Goal: Task Accomplishment & Management: Complete application form

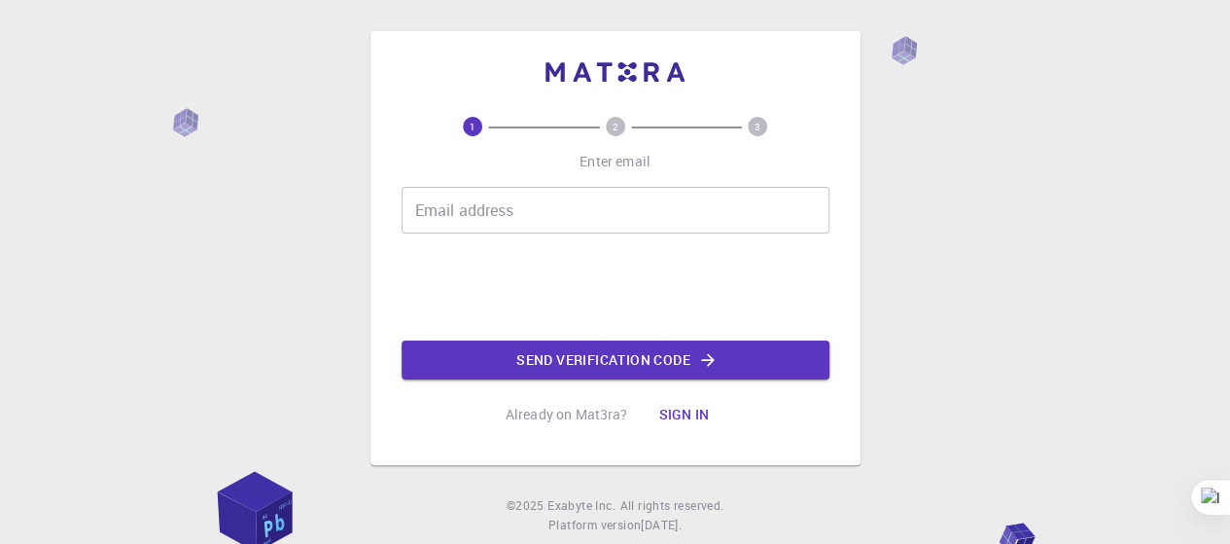
click at [607, 195] on input "Email address" at bounding box center [616, 210] width 428 height 47
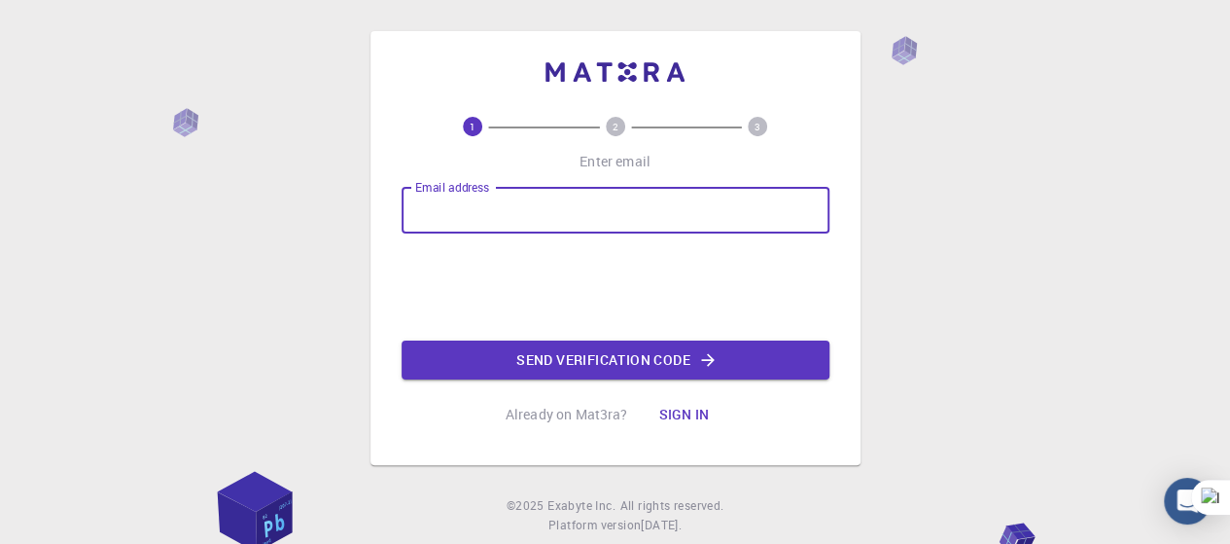
type input "[EMAIL_ADDRESS][DOMAIN_NAME]"
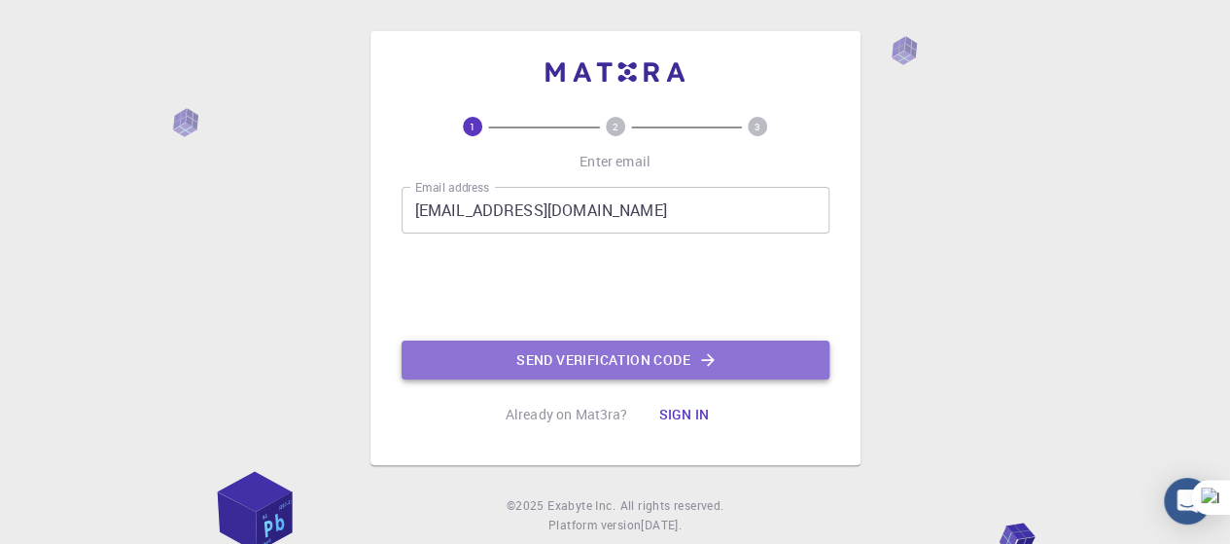
click at [550, 357] on button "Send verification code" at bounding box center [616, 359] width 428 height 39
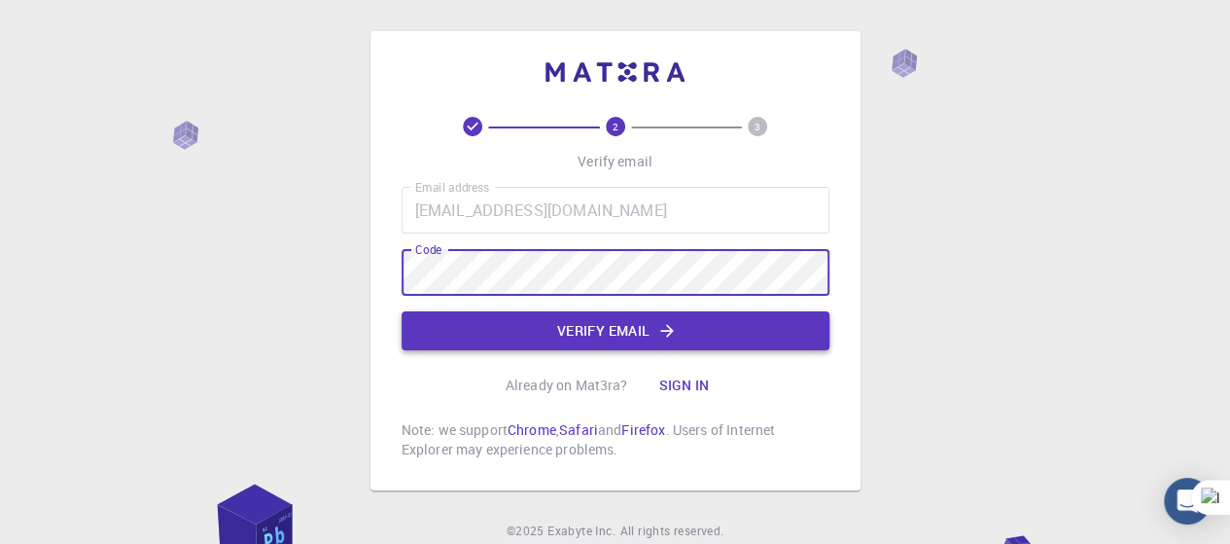
click at [593, 337] on button "Verify email" at bounding box center [616, 330] width 428 height 39
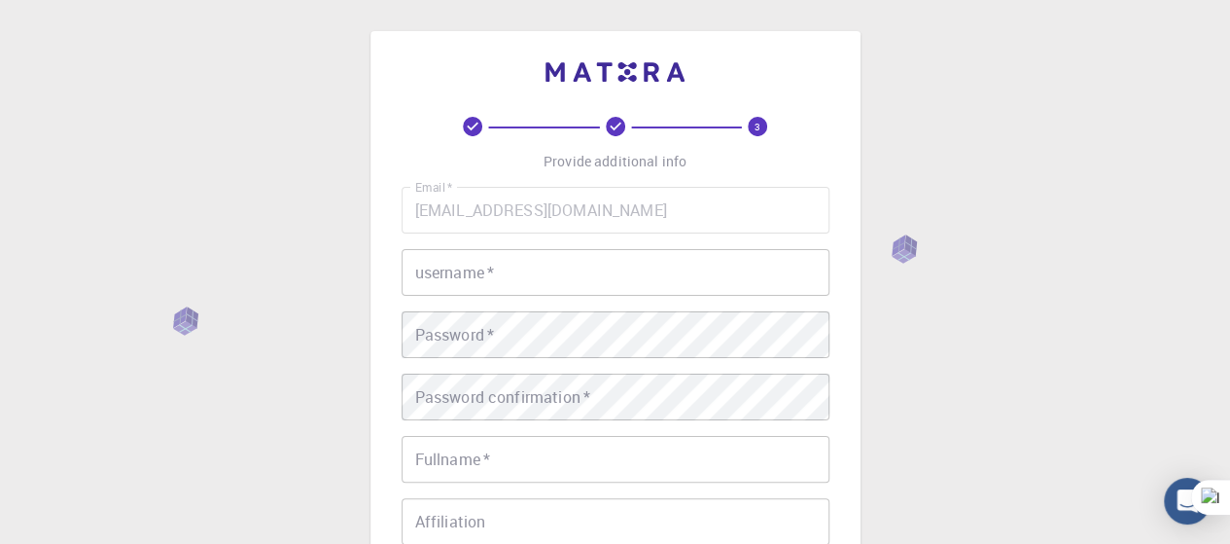
click at [490, 277] on input "username   *" at bounding box center [616, 272] width 428 height 47
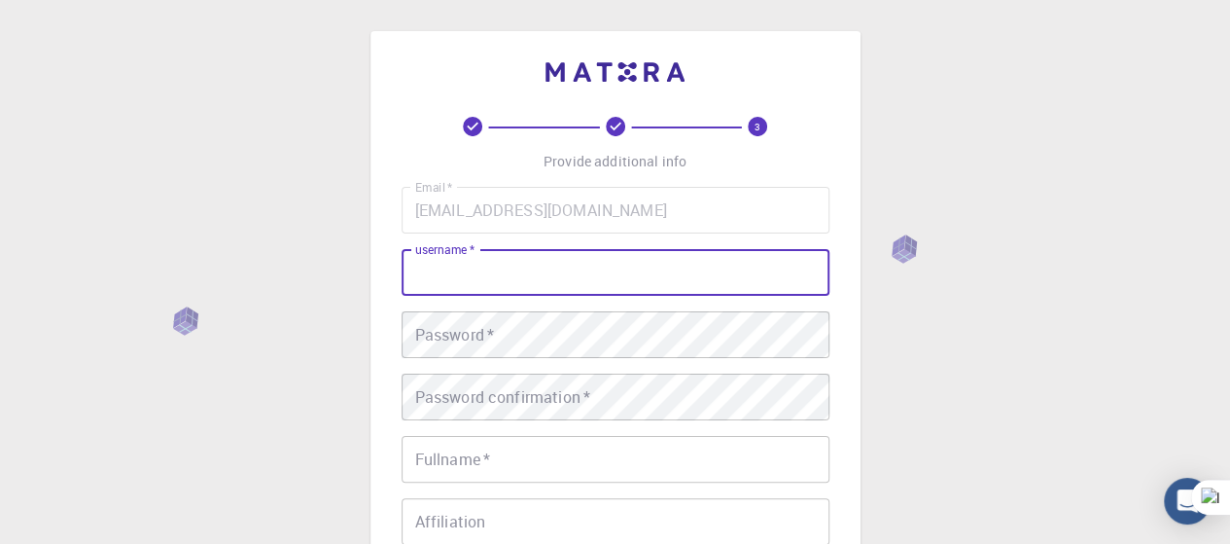
type input "m"
type input "emi"
click at [495, 335] on div "Password   * Password   *" at bounding box center [616, 334] width 428 height 47
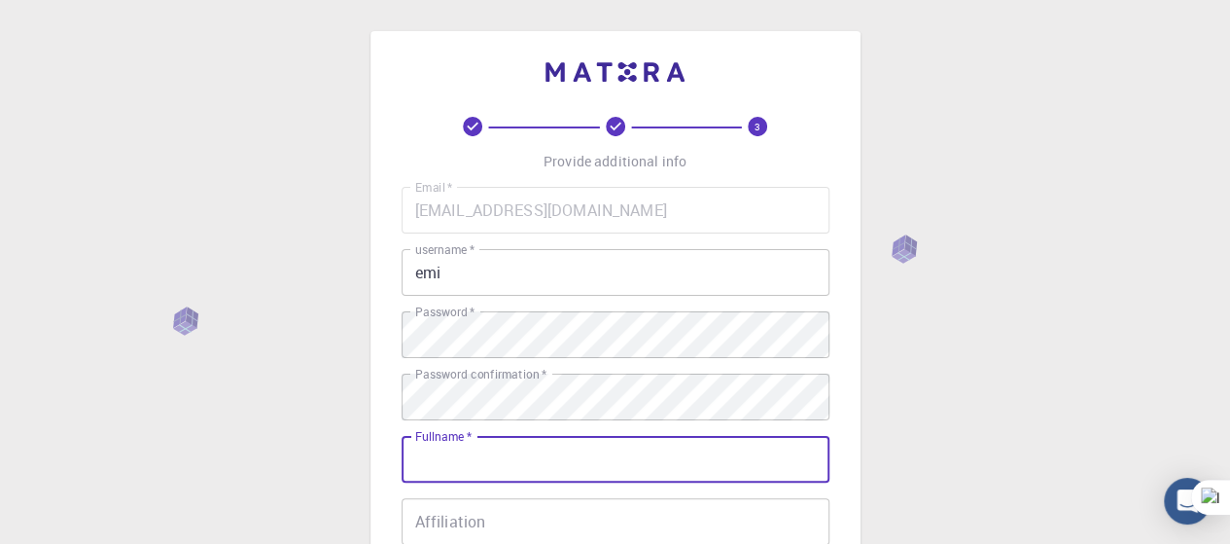
click at [696, 471] on input "Fullname   *" at bounding box center [616, 459] width 428 height 47
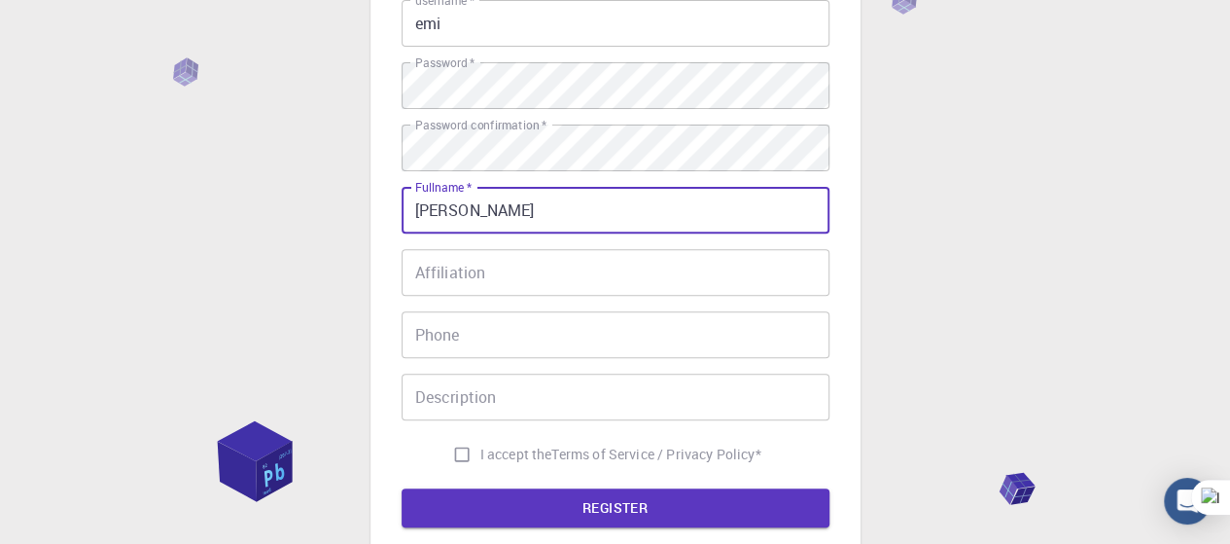
scroll to position [325, 0]
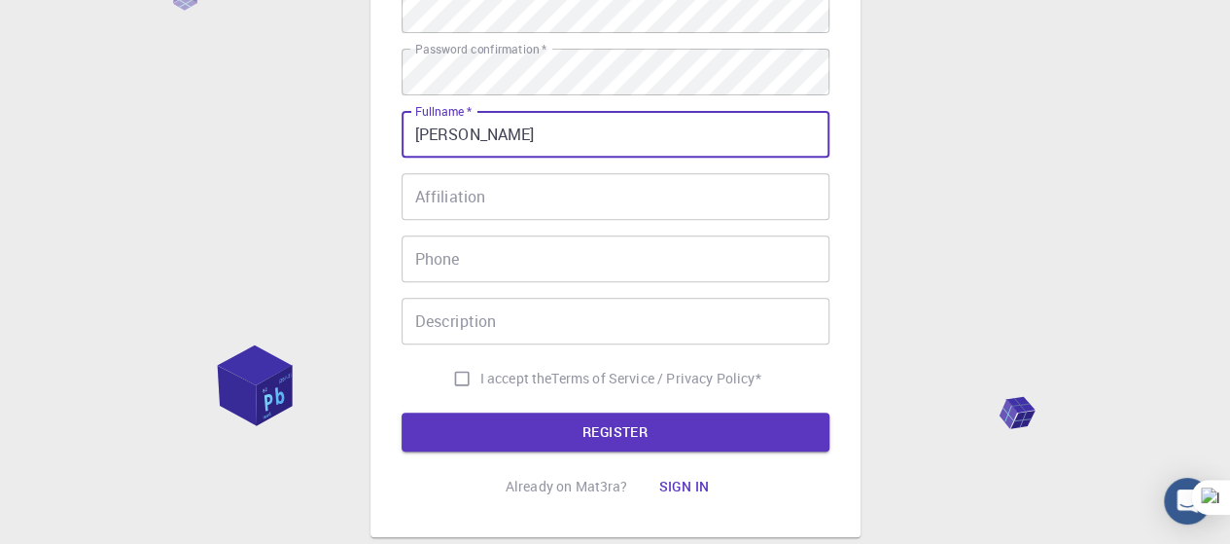
type input "[PERSON_NAME]"
click at [575, 274] on input "Phone" at bounding box center [616, 258] width 428 height 47
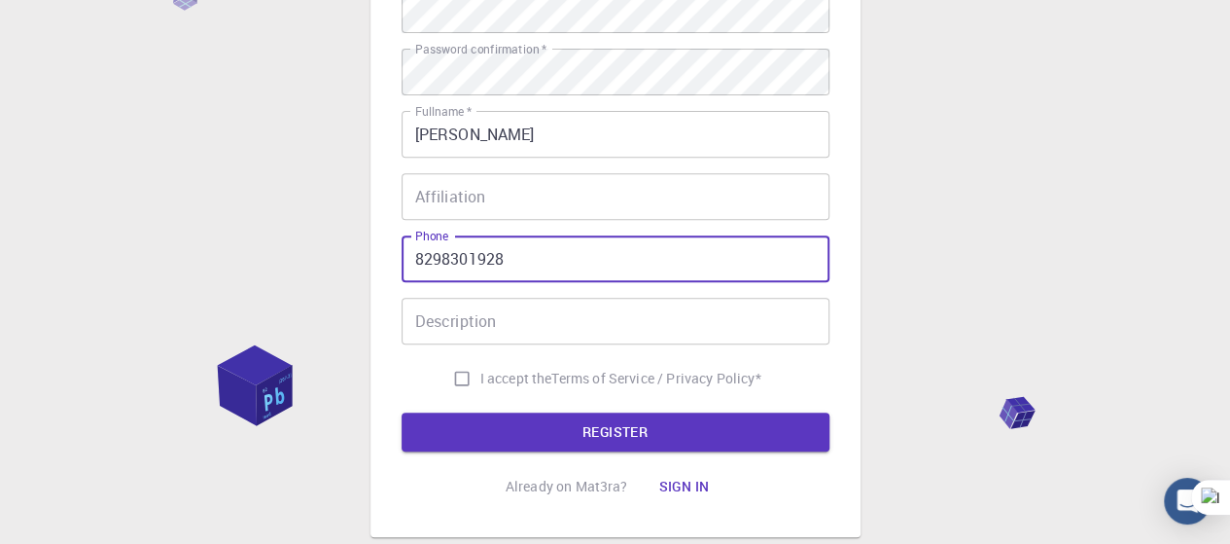
type input "8298301928"
click at [483, 320] on div "Description Description" at bounding box center [616, 321] width 428 height 47
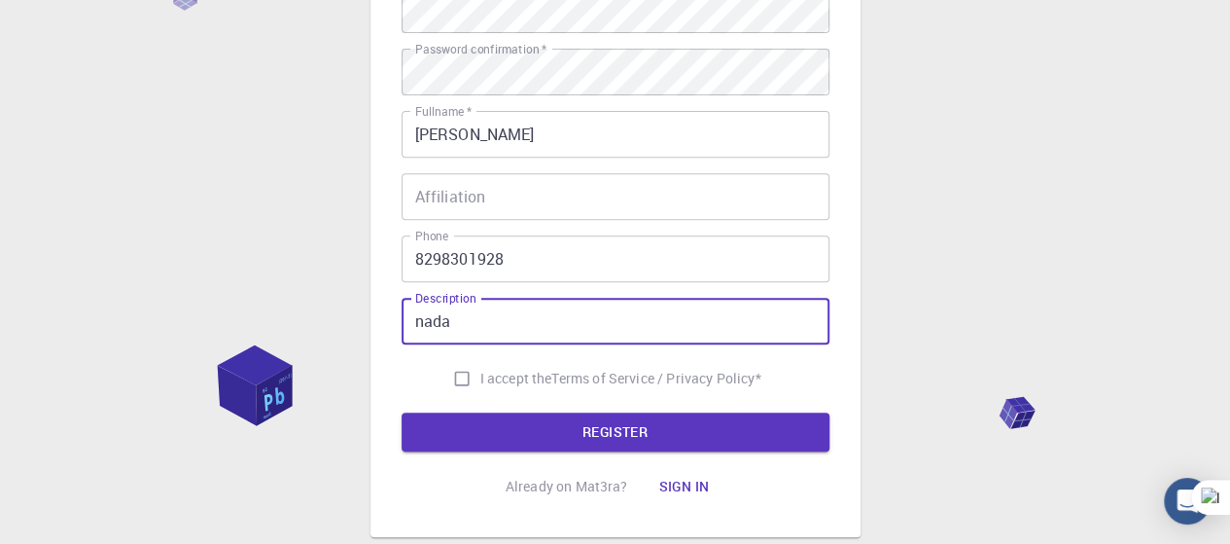
type input "nada"
click at [443, 386] on input "I accept the Terms of Service / Privacy Policy *" at bounding box center [461, 378] width 37 height 37
checkbox input "true"
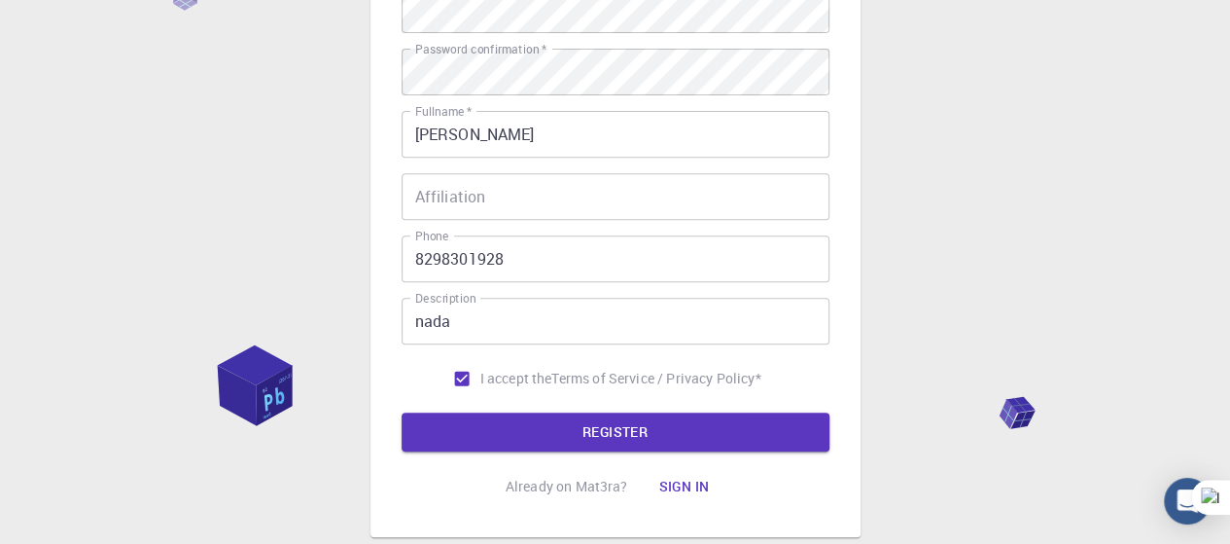
click at [445, 200] on div "Affiliation Affiliation" at bounding box center [616, 196] width 428 height 47
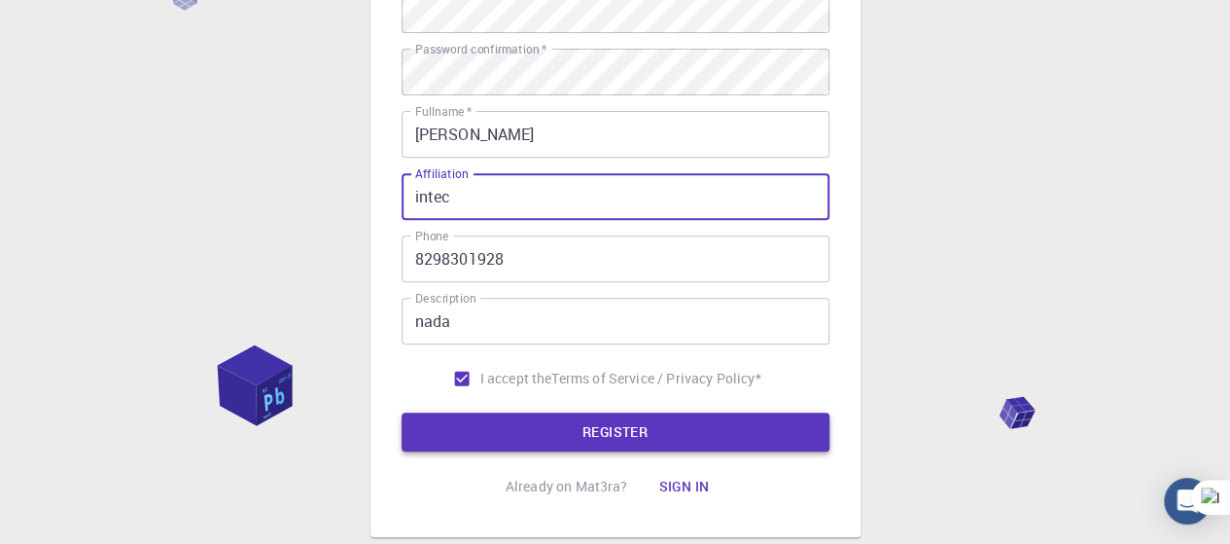
type input "intec"
click at [600, 437] on button "REGISTER" at bounding box center [616, 431] width 428 height 39
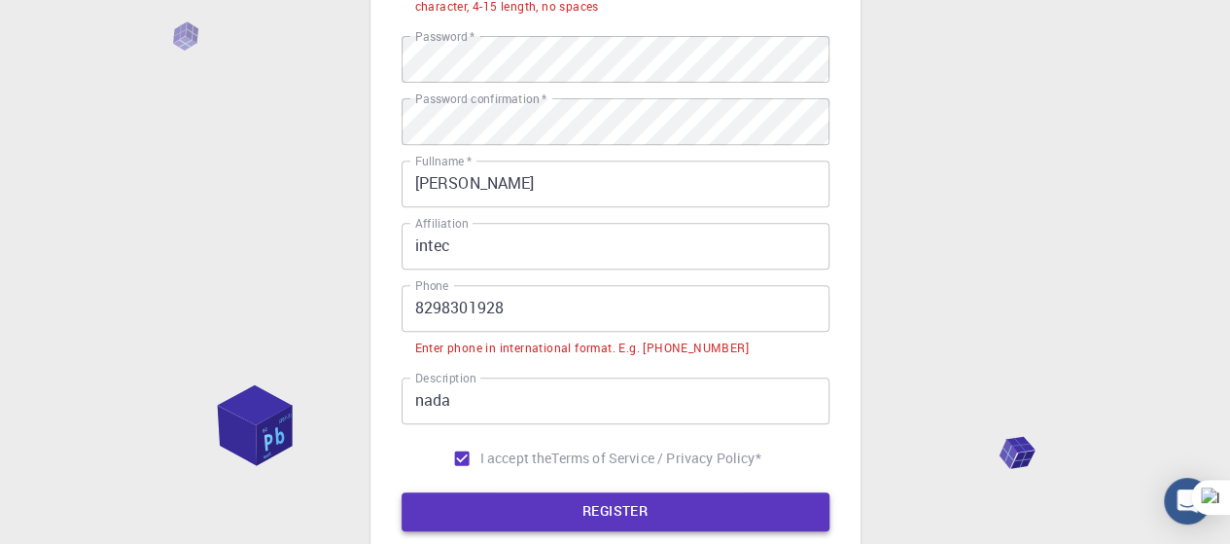
scroll to position [373, 0]
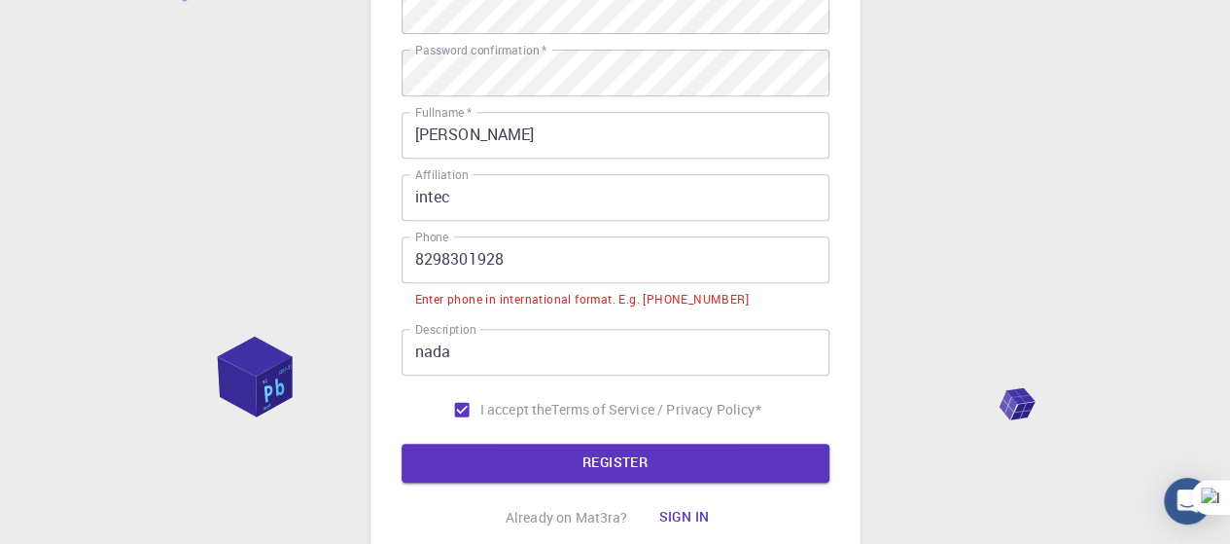
click at [412, 251] on input "8298301928" at bounding box center [616, 259] width 428 height 47
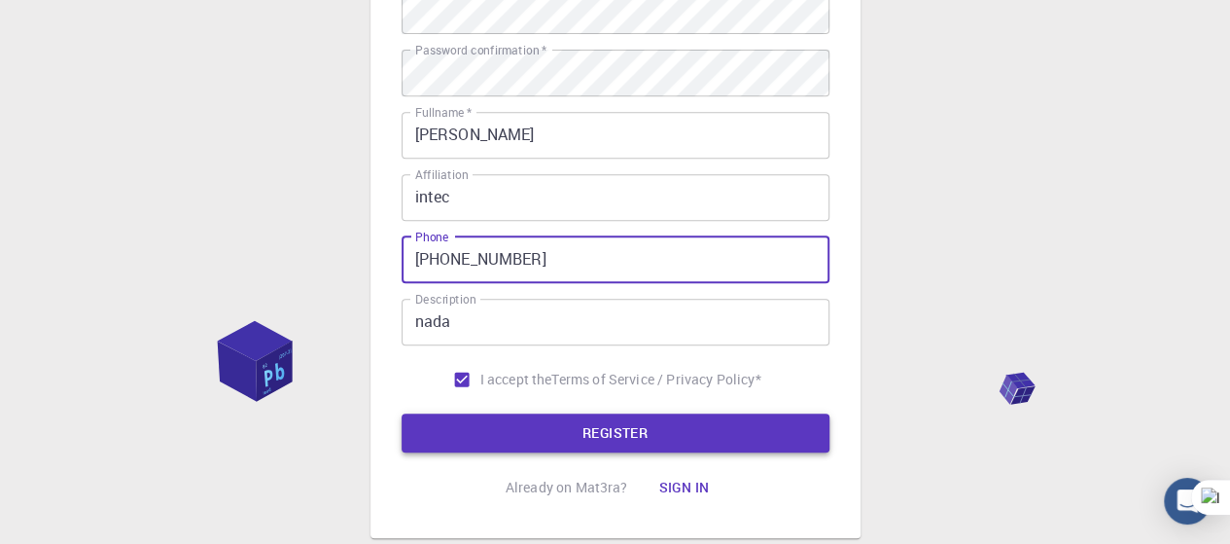
type input "[PHONE_NUMBER]"
click at [615, 441] on button "REGISTER" at bounding box center [616, 432] width 428 height 39
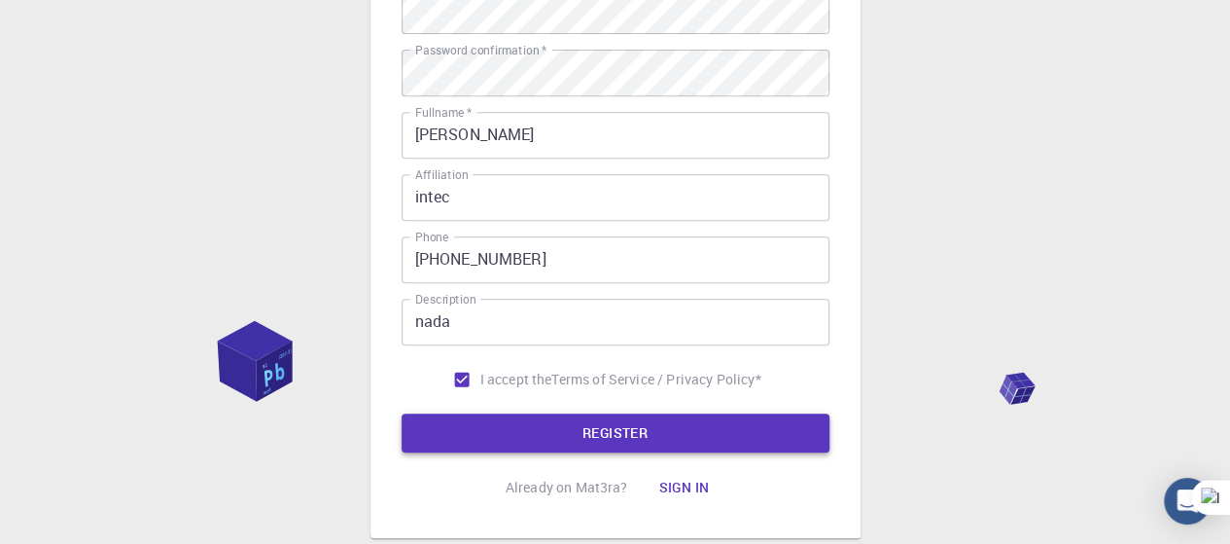
click at [665, 423] on button "REGISTER" at bounding box center [616, 432] width 428 height 39
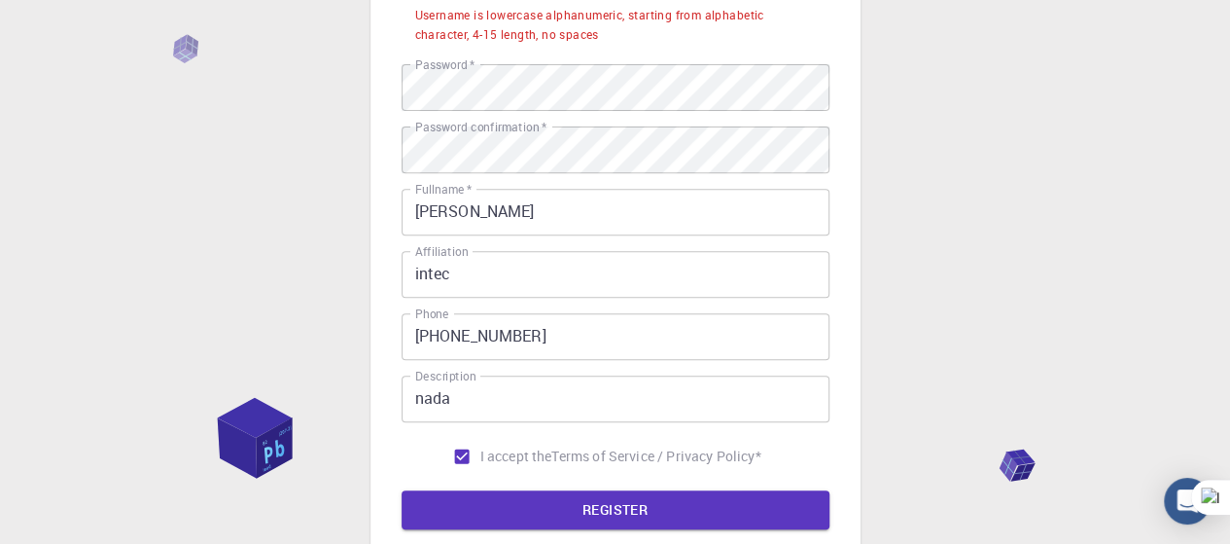
scroll to position [0, 0]
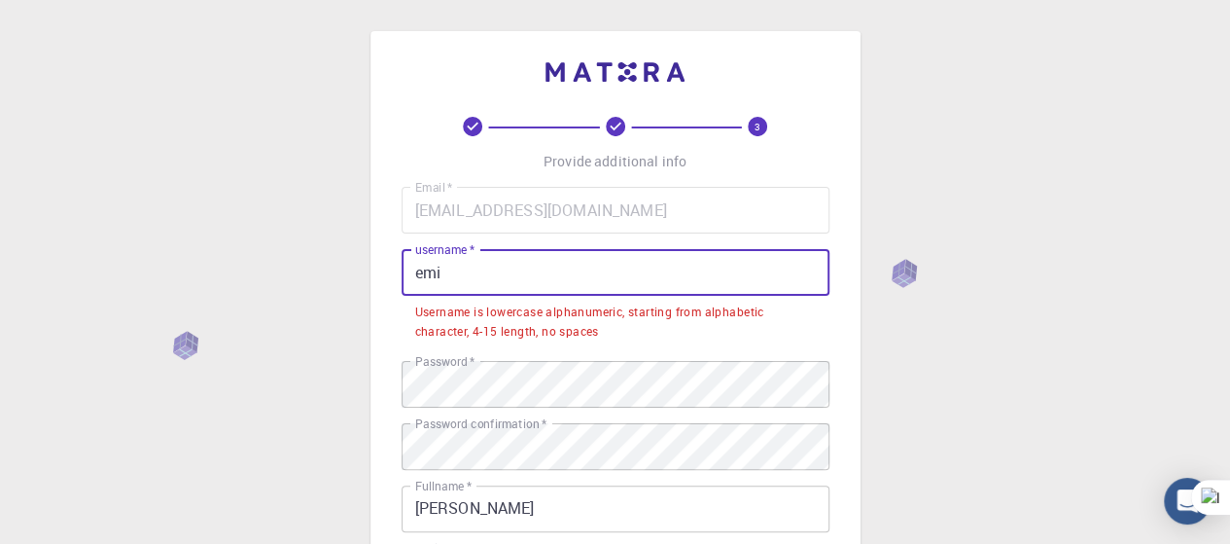
click at [532, 262] on input "emi" at bounding box center [616, 272] width 428 height 47
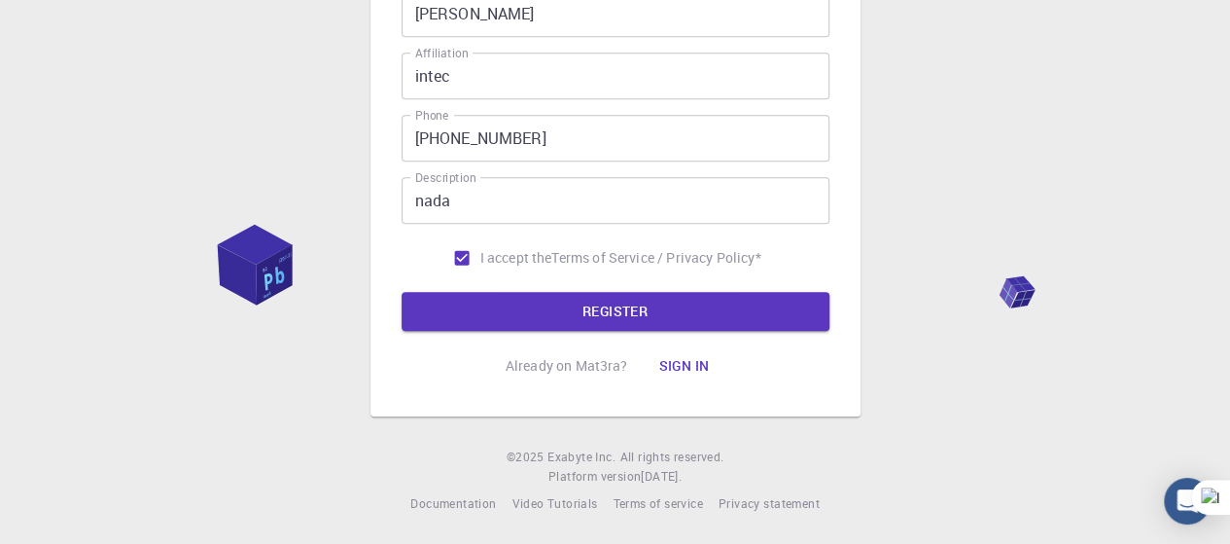
scroll to position [447, 0]
click at [689, 316] on button "REGISTER" at bounding box center [616, 310] width 428 height 39
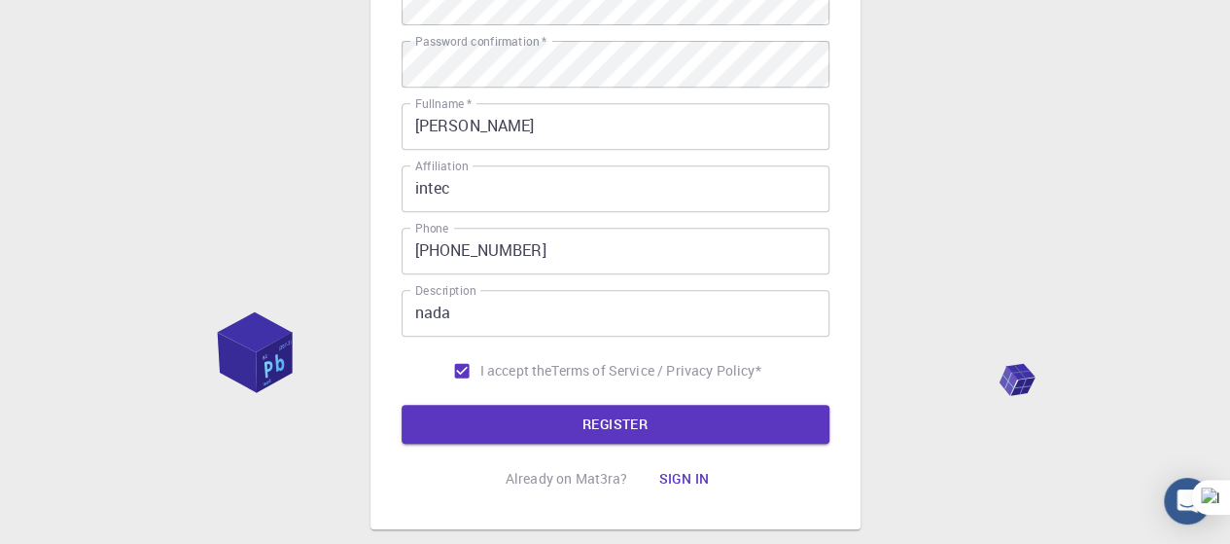
scroll to position [136, 0]
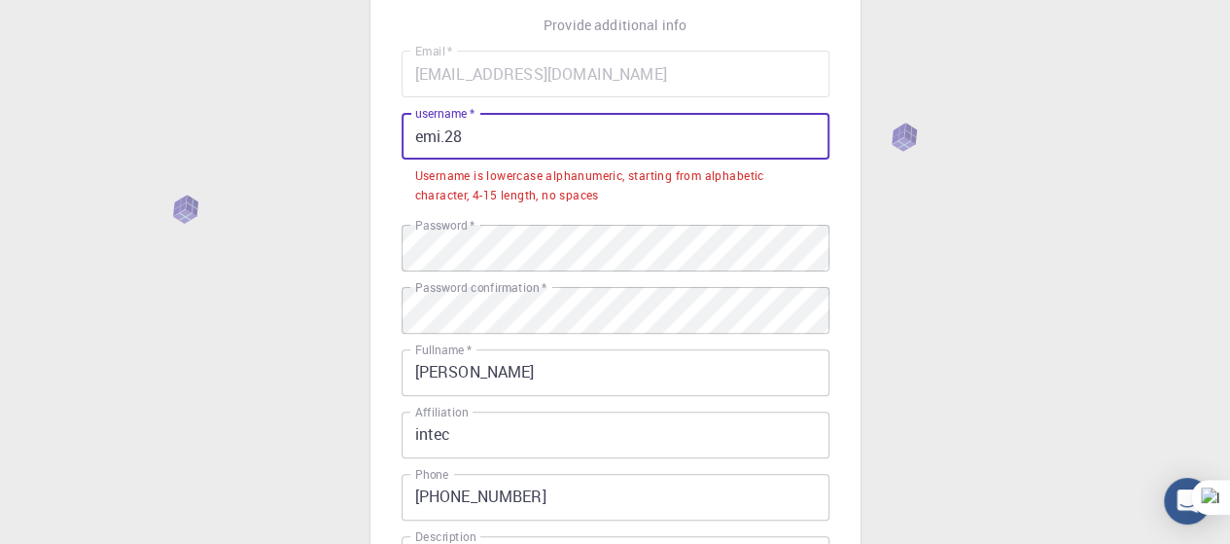
click at [475, 139] on input "emi.28" at bounding box center [616, 136] width 428 height 47
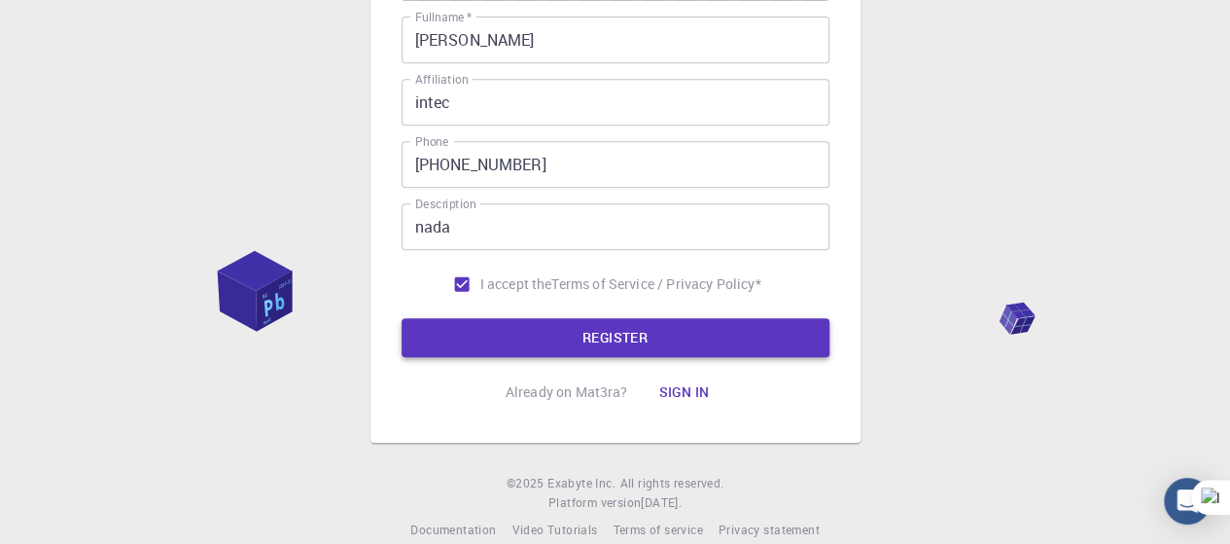
click at [727, 318] on button "REGISTER" at bounding box center [616, 337] width 428 height 39
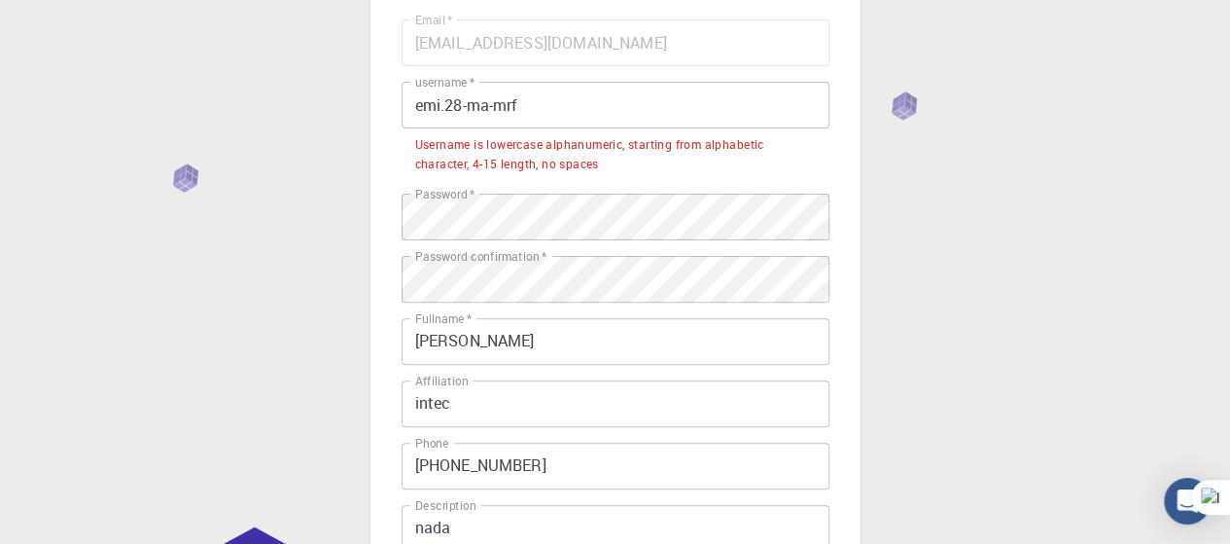
scroll to position [165, 0]
click at [416, 136] on li "Username is lowercase alphanumeric, starting from alphabetic character, 4-15 le…" at bounding box center [616, 155] width 428 height 50
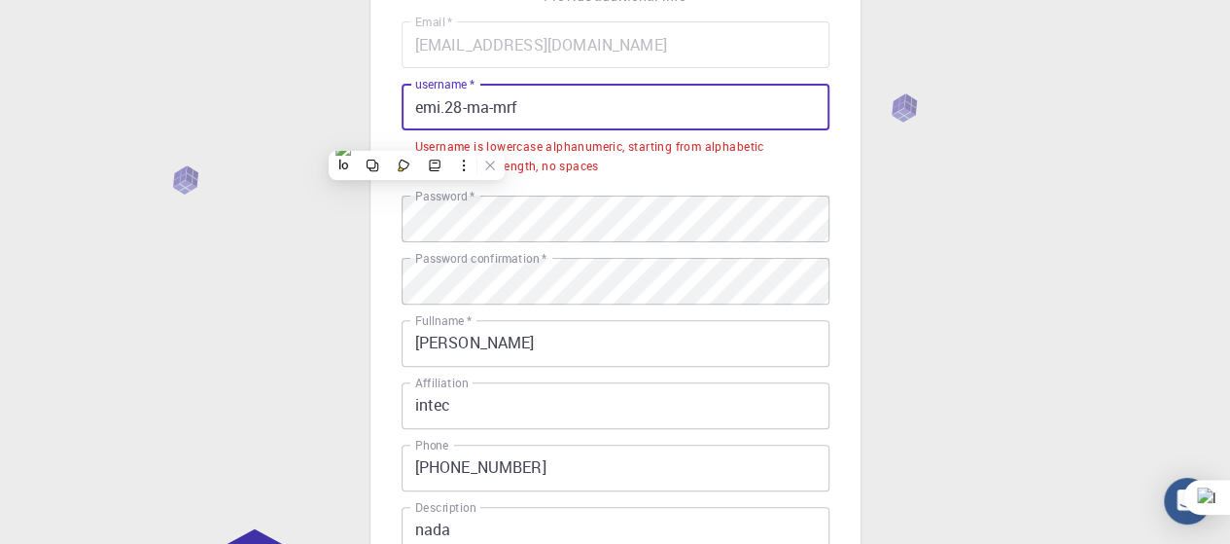
click at [412, 111] on input "emi.28-ma-mrf" at bounding box center [616, 107] width 428 height 47
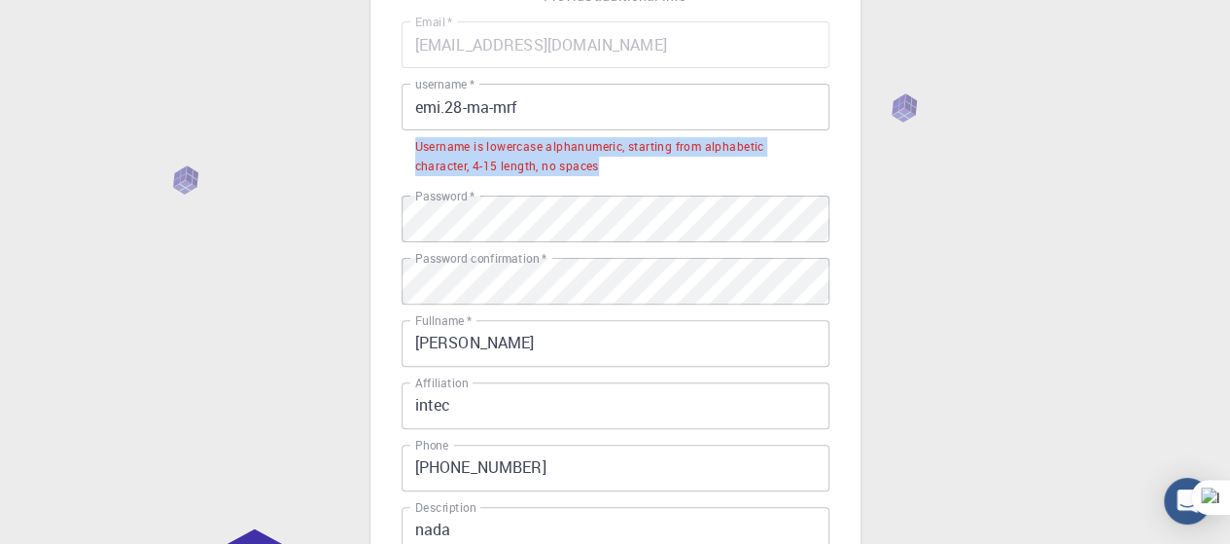
drag, startPoint x: 406, startPoint y: 135, endPoint x: 680, endPoint y: 168, distance: 276.2
click at [680, 168] on li "Username is lowercase alphanumeric, starting from alphabetic character, 4-15 le…" at bounding box center [616, 155] width 428 height 50
copy div "Username is lowercase alphanumeric, starting from alphabetic character, 4-15 le…"
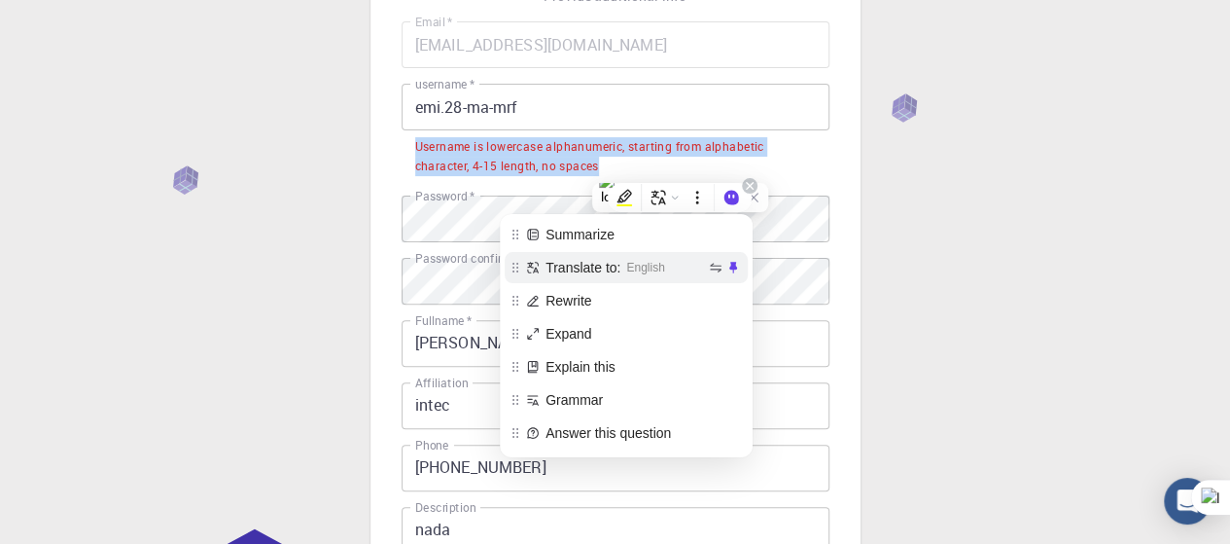
click at [677, 262] on span "English" at bounding box center [665, 267] width 79 height 21
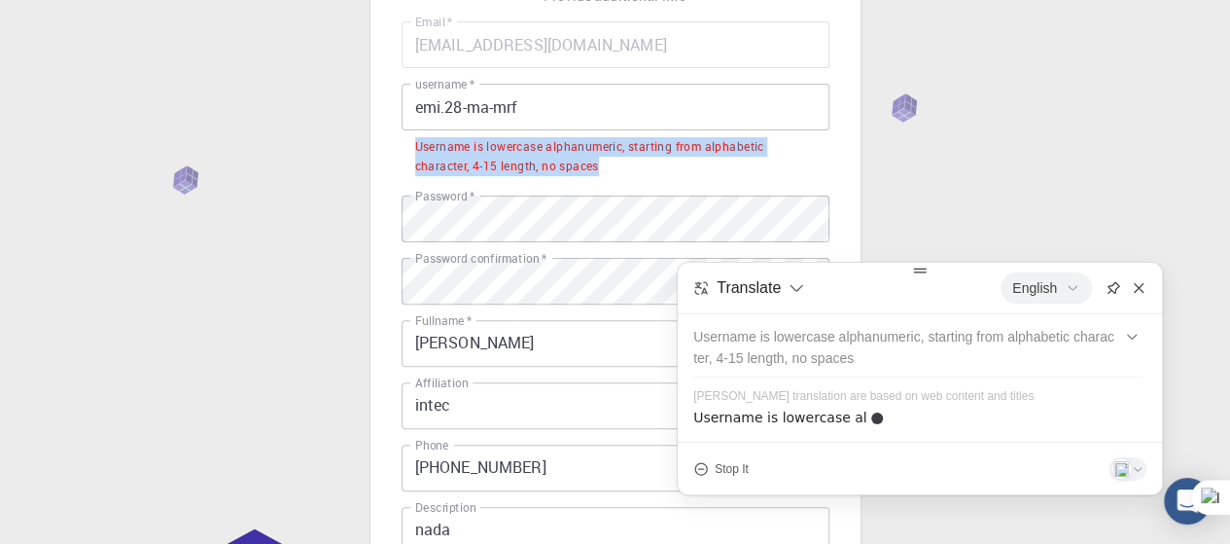
click at [1030, 289] on span "English" at bounding box center [1034, 287] width 45 height 21
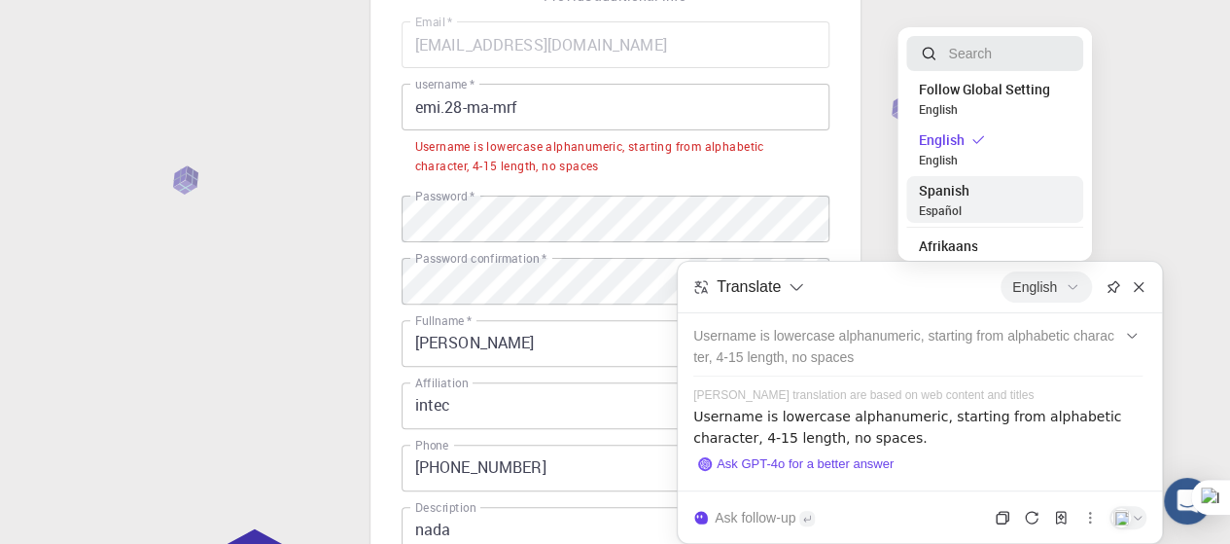
click at [986, 195] on span "Spanish" at bounding box center [995, 190] width 154 height 21
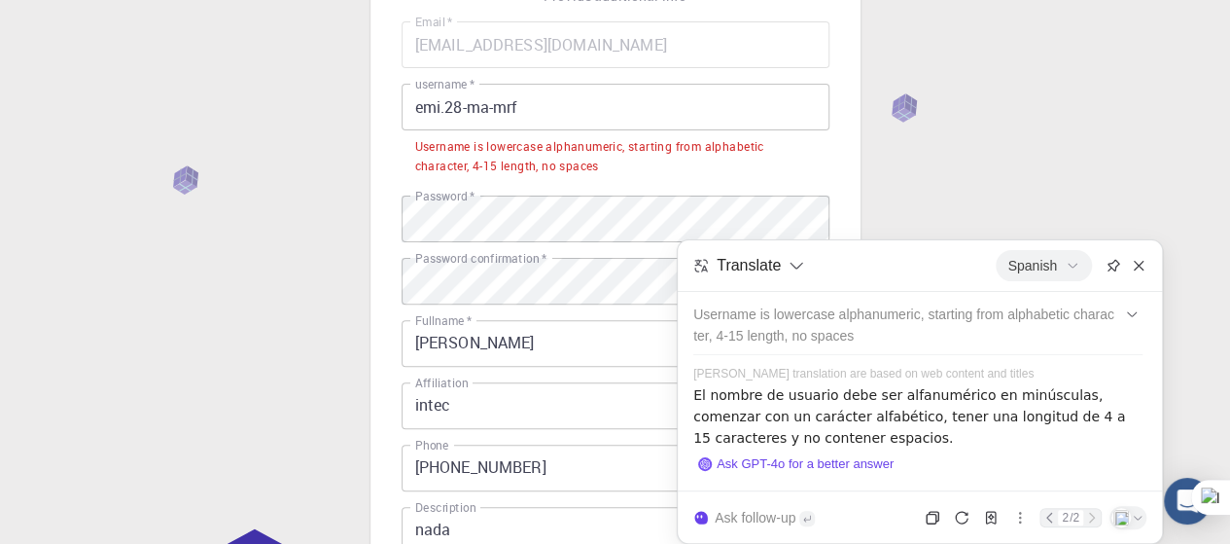
click at [612, 105] on input "emi.28-ma-mrf" at bounding box center [616, 107] width 428 height 47
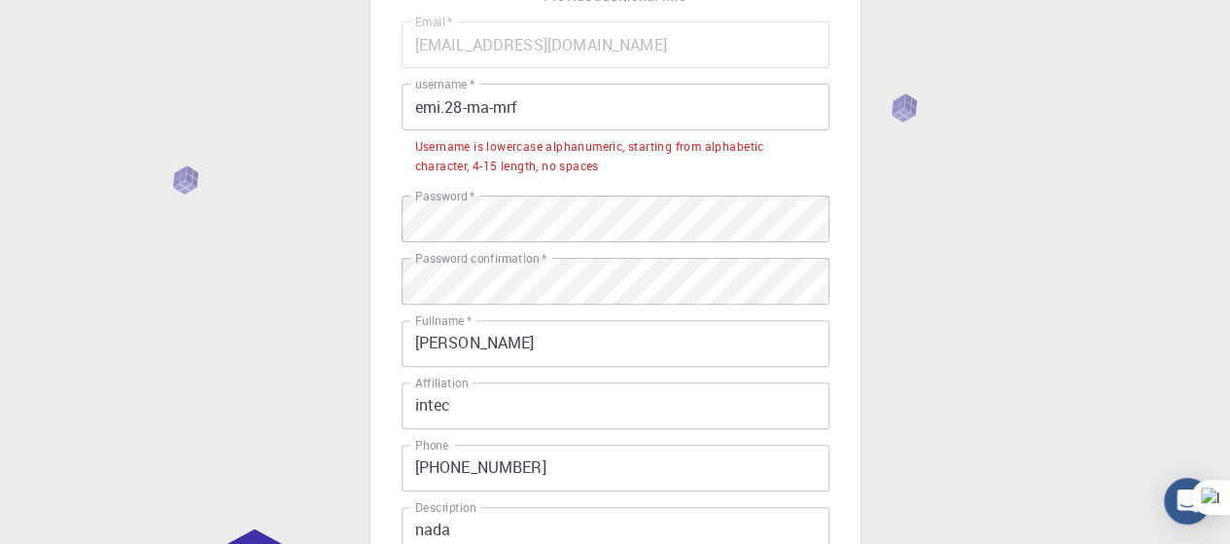
click at [612, 105] on input "emi.28-ma-mrf" at bounding box center [616, 107] width 428 height 47
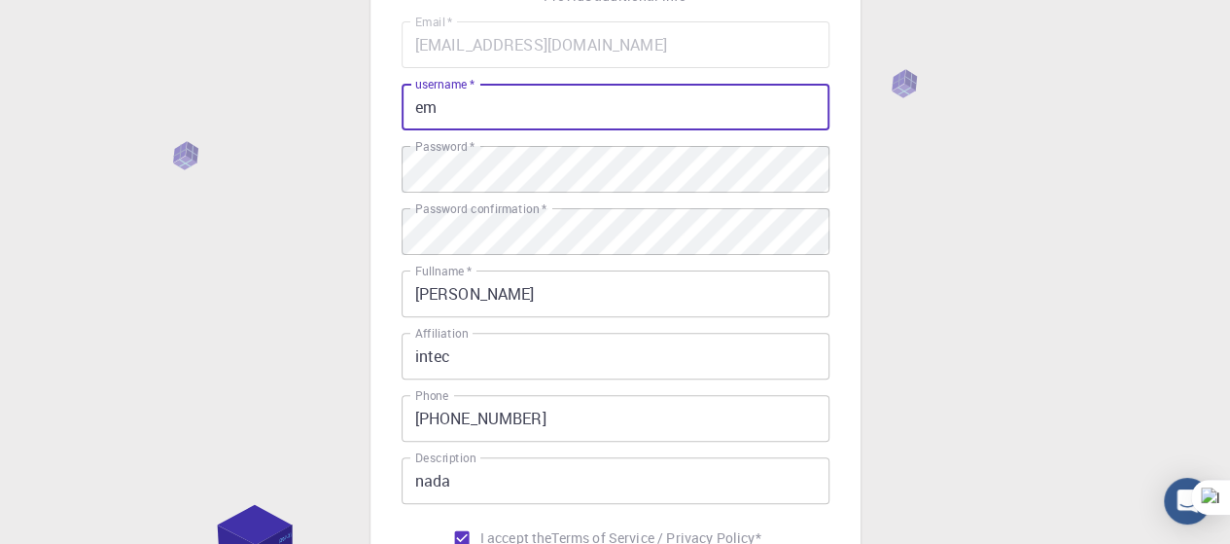
type input "e"
type input "A"
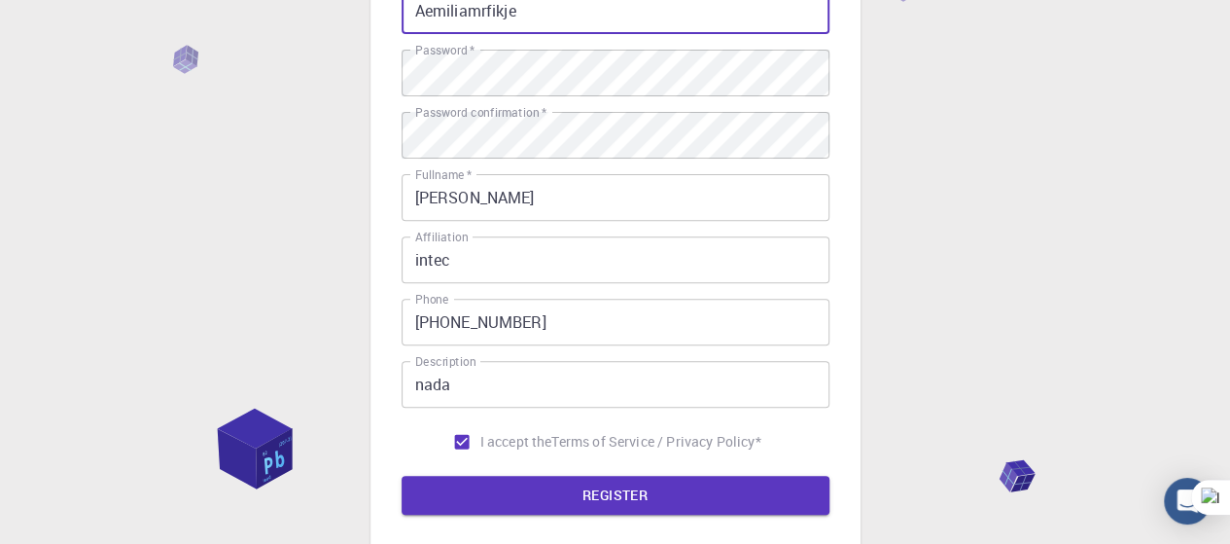
scroll to position [398, 0]
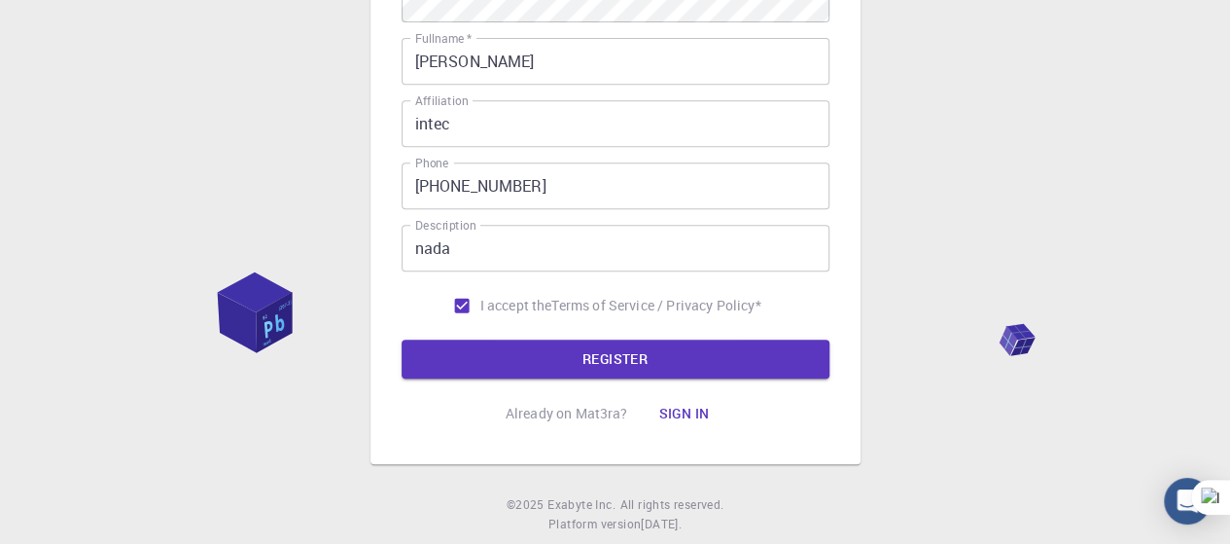
click at [766, 336] on form "Email   * [EMAIL_ADDRESS][DOMAIN_NAME] Email   * username   * Aemiliamrfikje us…" at bounding box center [616, 83] width 428 height 589
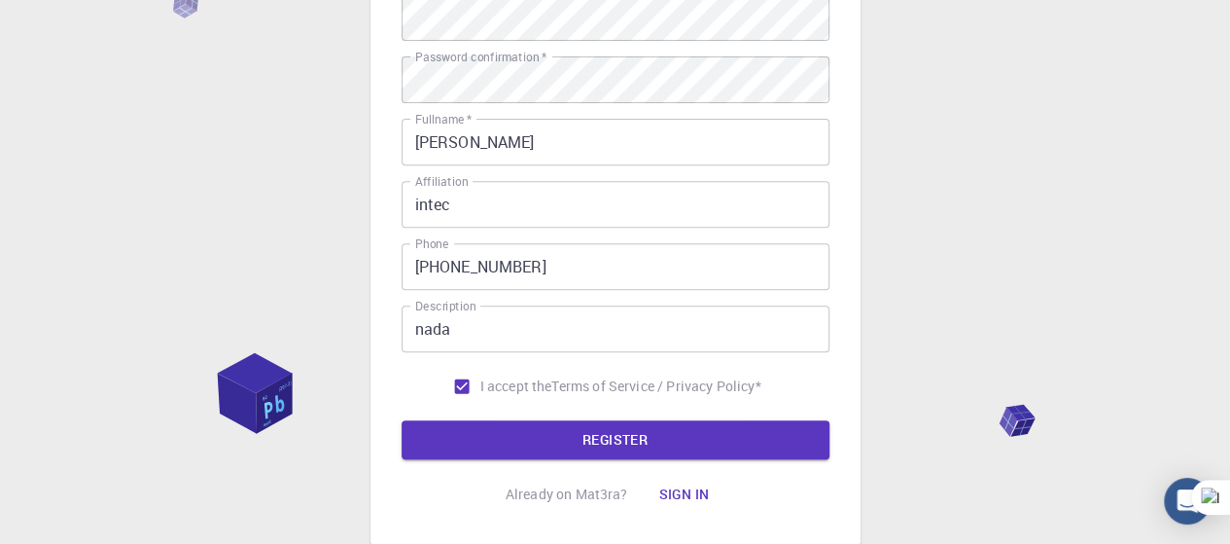
scroll to position [318, 0]
click at [535, 435] on button "REGISTER" at bounding box center [616, 438] width 428 height 39
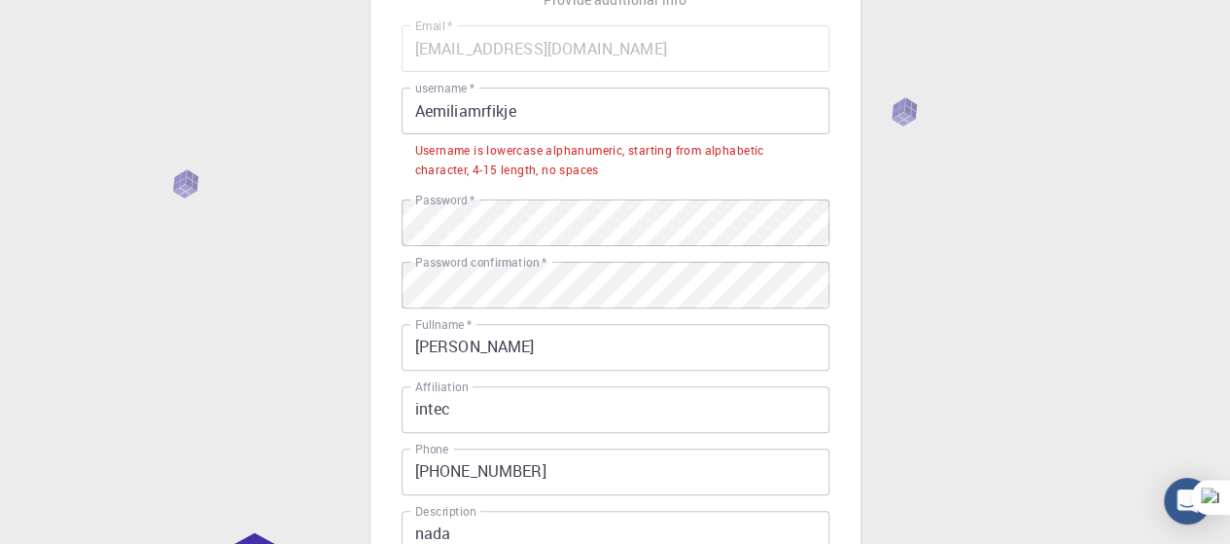
scroll to position [153, 0]
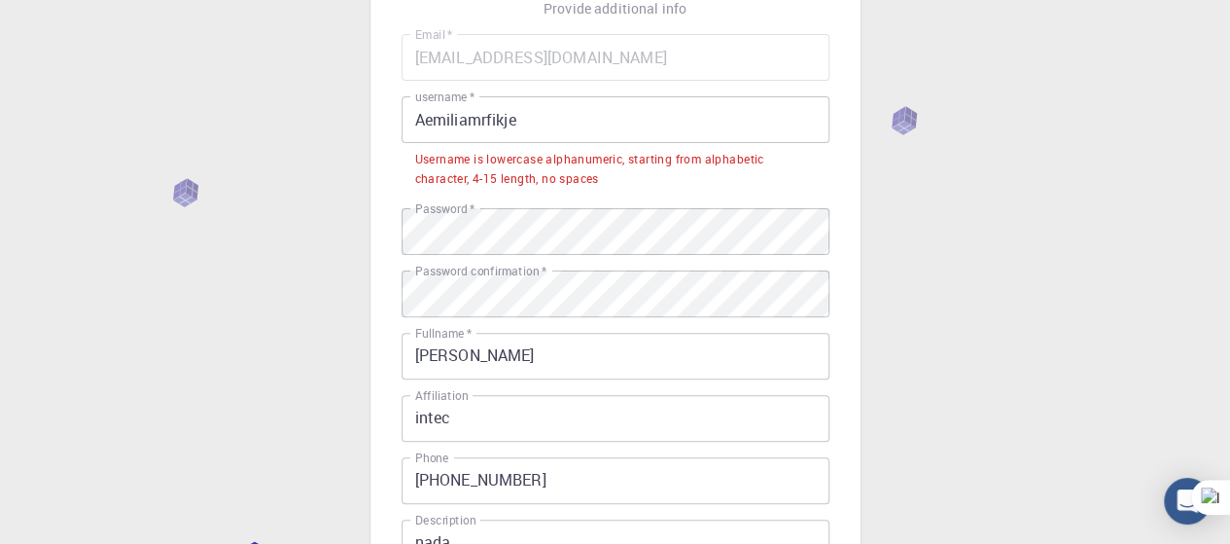
click at [422, 120] on input "Aemiliamrfikje" at bounding box center [616, 119] width 428 height 47
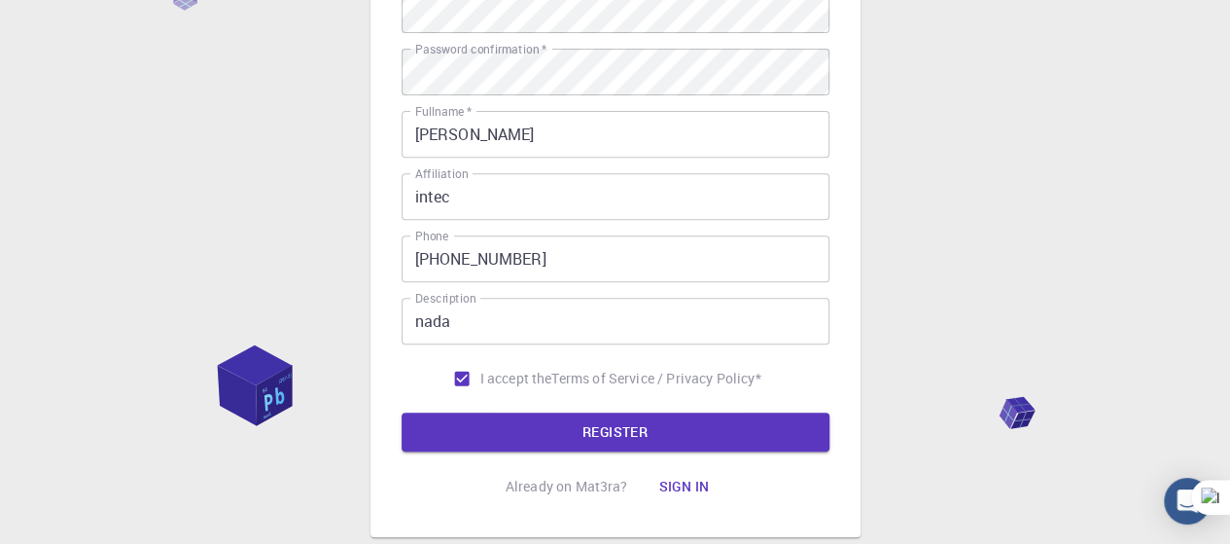
scroll to position [447, 0]
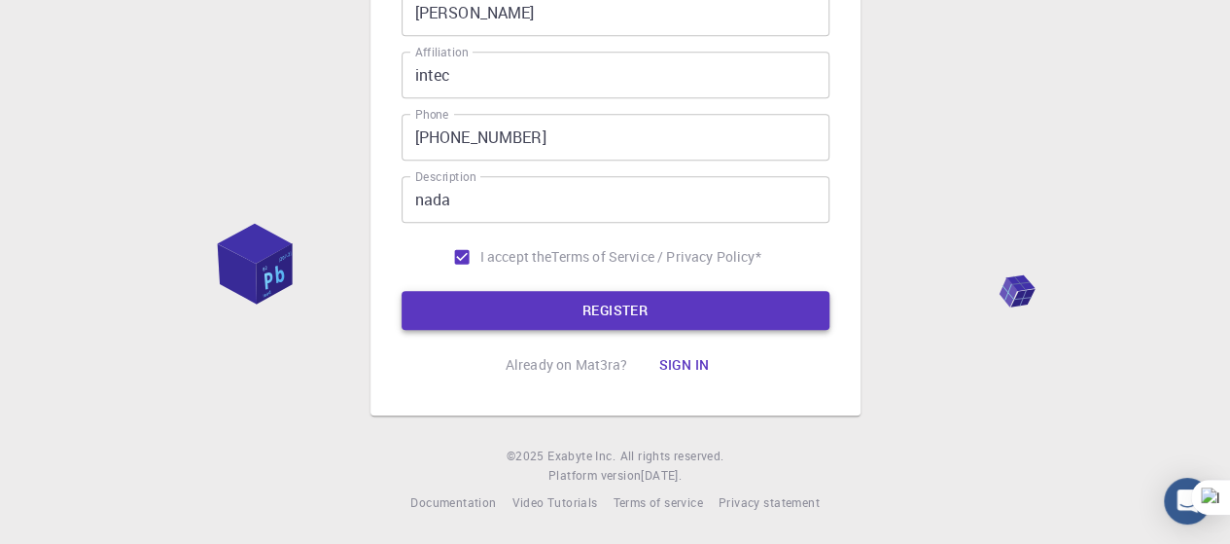
type input "aemiliamrfikje"
click at [758, 314] on button "REGISTER" at bounding box center [616, 310] width 428 height 39
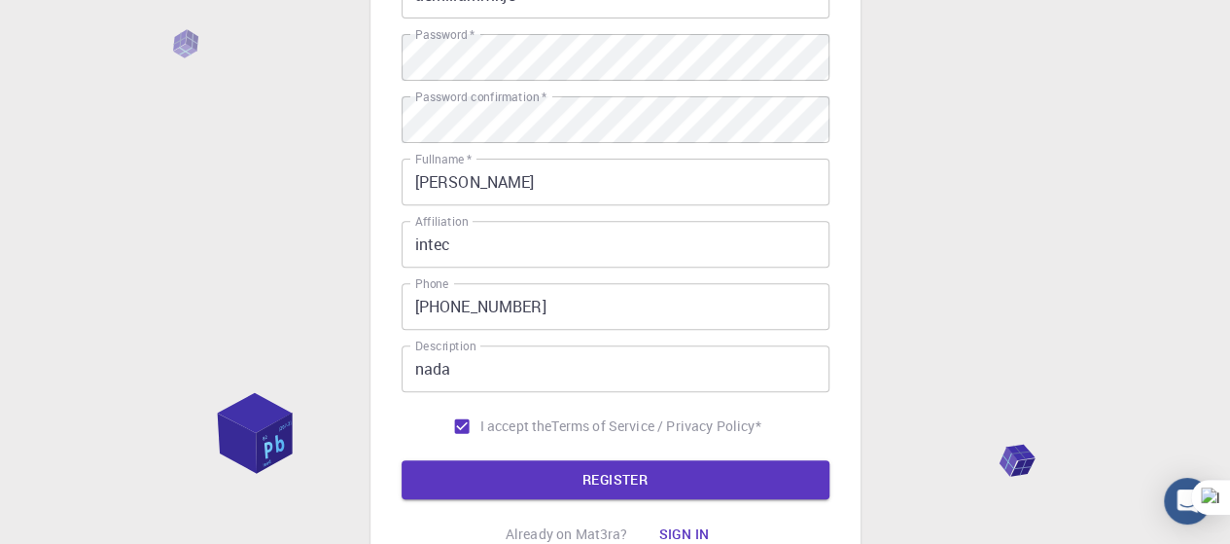
scroll to position [365, 0]
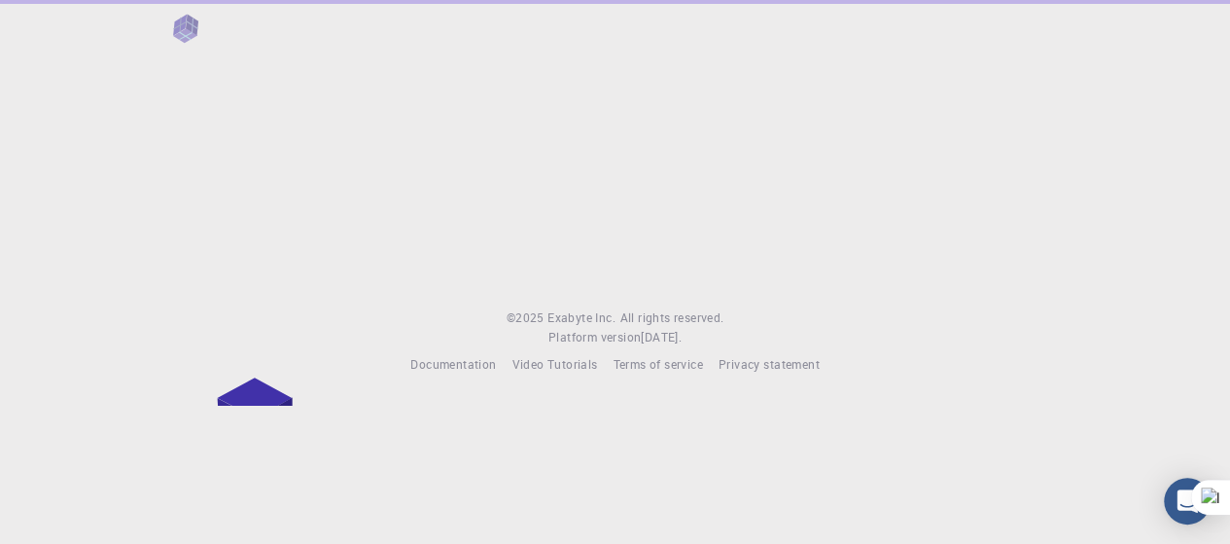
click at [711, 380] on div "© 2025 Exabyte Inc. All rights reserved. Platform version [DATE] . Documentatio…" at bounding box center [615, 203] width 1230 height 406
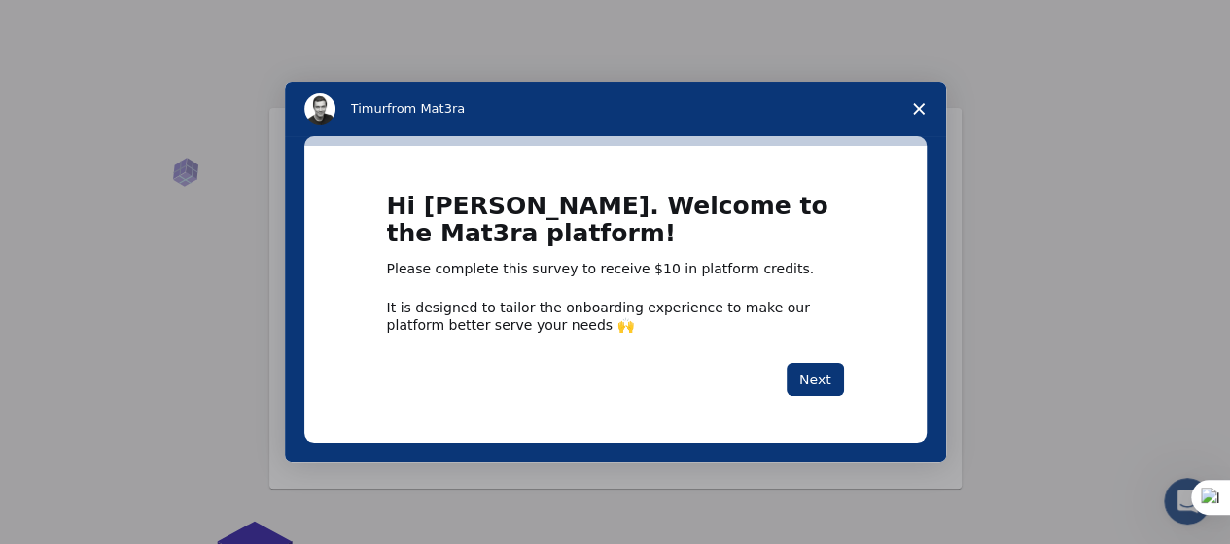
click at [1151, 283] on div "Intercom messenger" at bounding box center [615, 272] width 1230 height 544
click at [926, 98] on span "Close survey" at bounding box center [919, 109] width 54 height 54
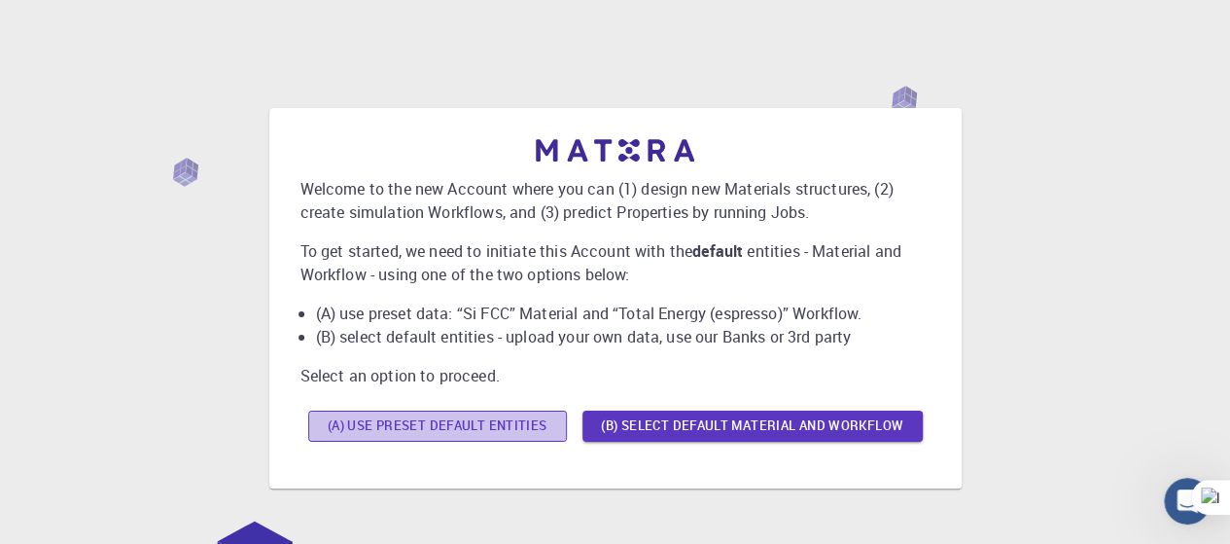
click at [486, 425] on button "(A) Use preset default entities" at bounding box center [437, 425] width 259 height 31
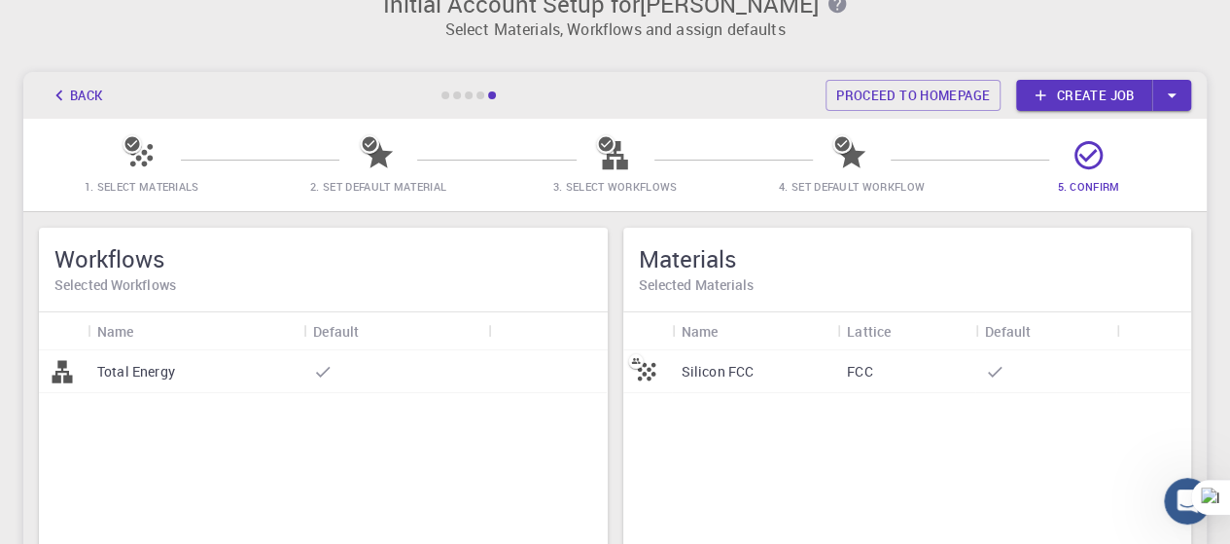
scroll to position [34, 0]
click at [408, 379] on div at bounding box center [395, 370] width 185 height 43
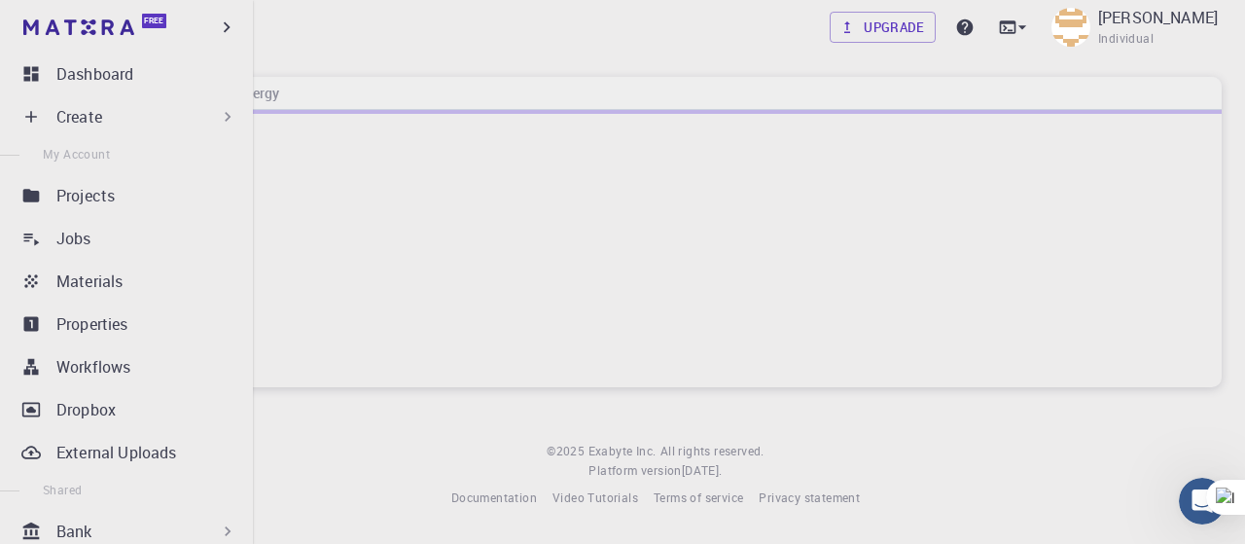
click at [33, 112] on icon at bounding box center [30, 116] width 19 height 19
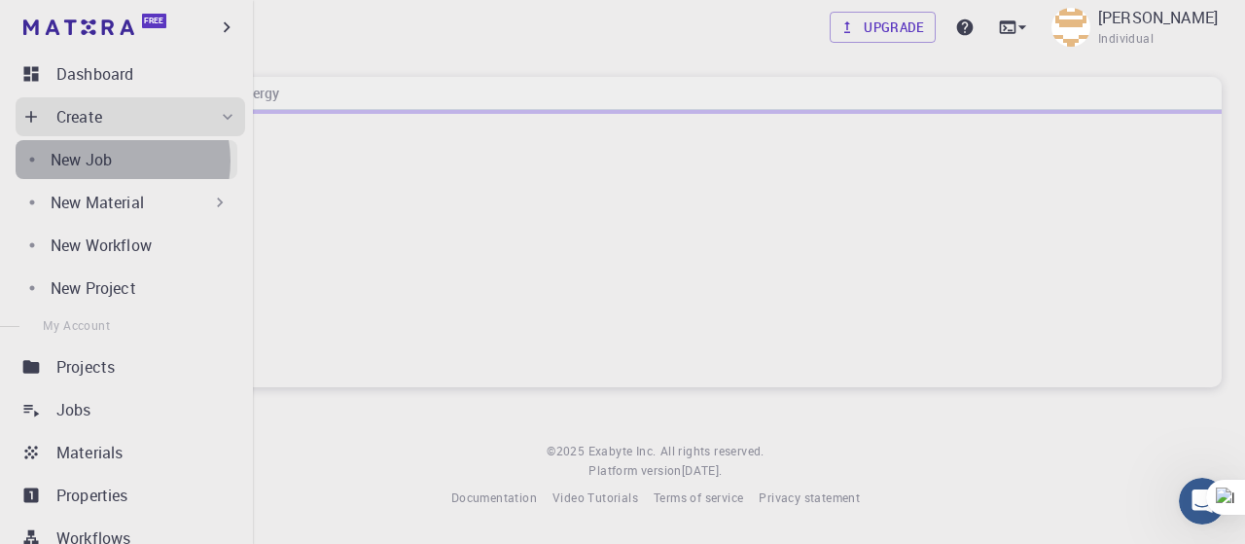
click at [115, 160] on div "New Job" at bounding box center [144, 159] width 187 height 23
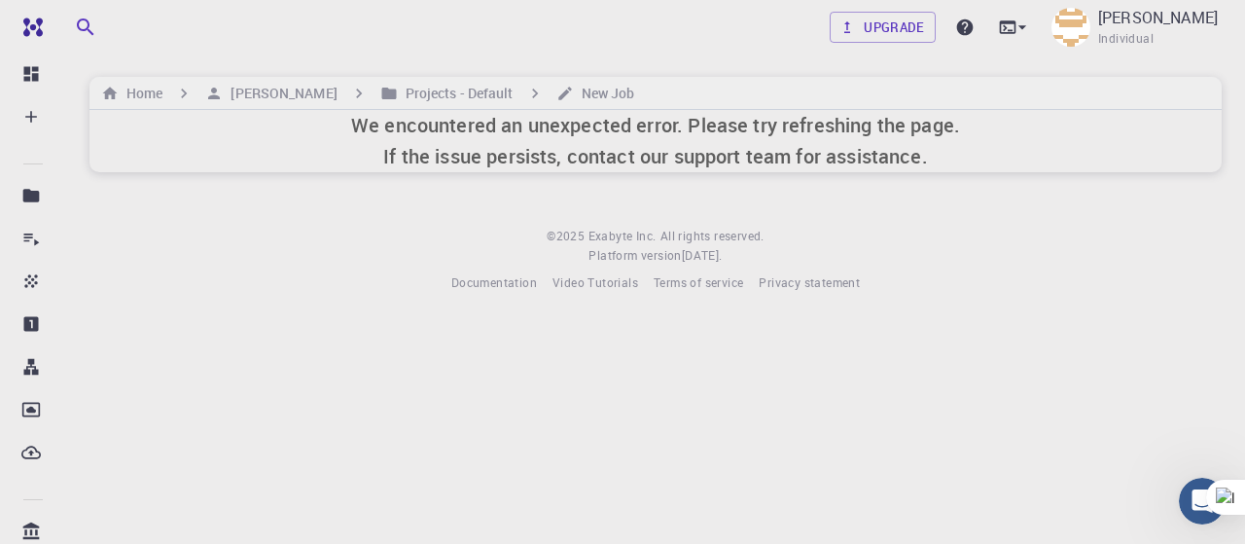
click at [488, 139] on h6 "We encountered an unexpected error. Please try refreshing the page. If the issu…" at bounding box center [655, 141] width 609 height 62
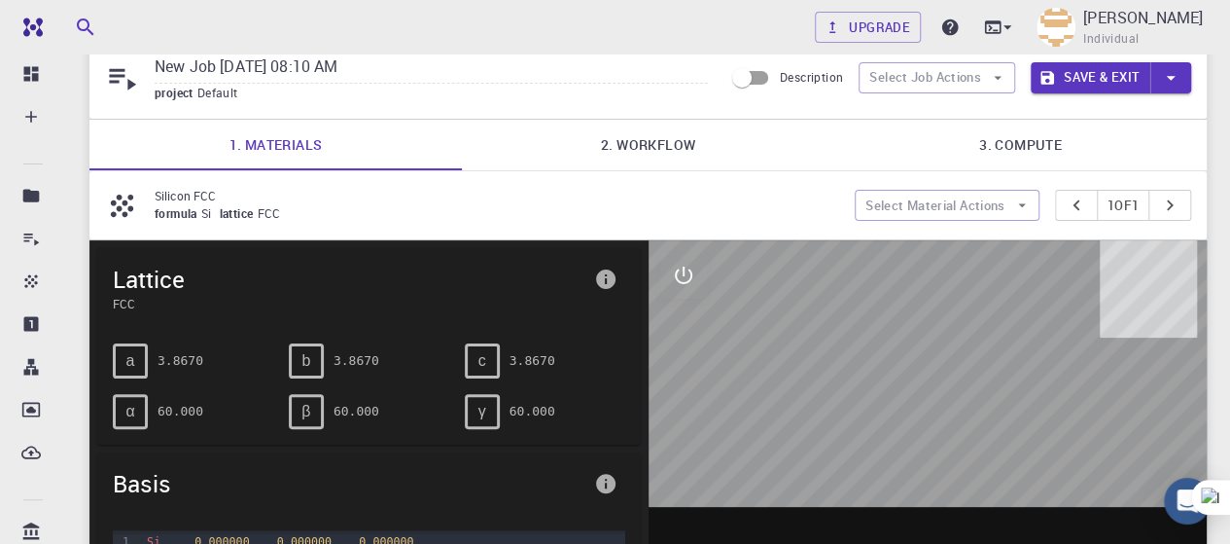
scroll to position [62, 0]
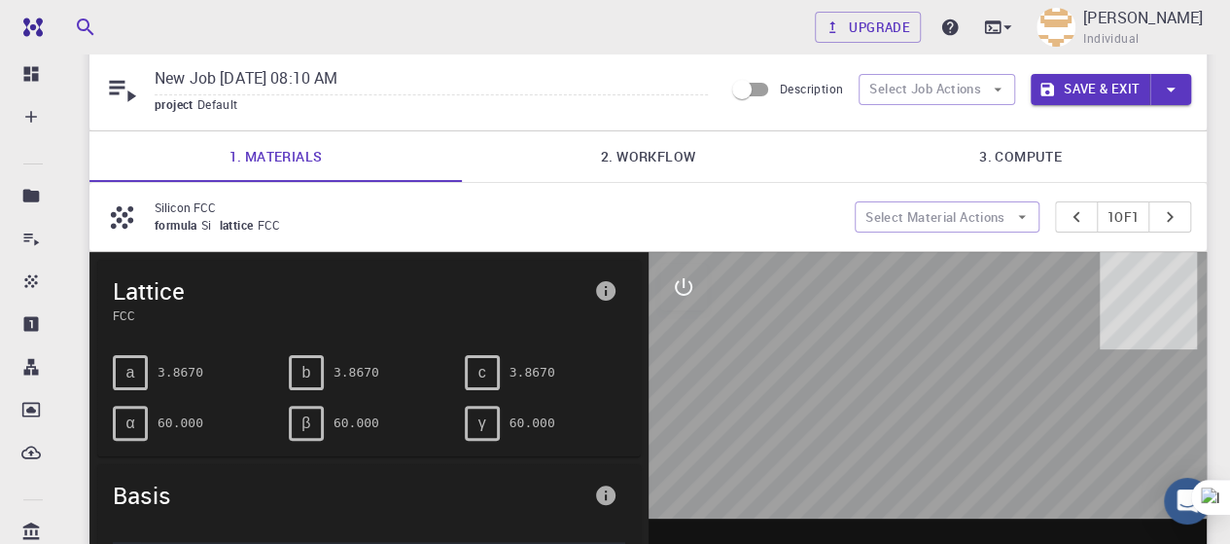
click at [205, 230] on span "Si" at bounding box center [210, 225] width 18 height 16
click at [203, 206] on p "Silicon FCC" at bounding box center [497, 207] width 685 height 18
click at [135, 208] on icon at bounding box center [122, 217] width 34 height 34
click at [1005, 199] on div "Silicon FCC formula Si lattice FCC Select Material Actions 1 of 1" at bounding box center [647, 217] width 1117 height 68
click at [1001, 217] on button "Select Material Actions" at bounding box center [947, 216] width 185 height 31
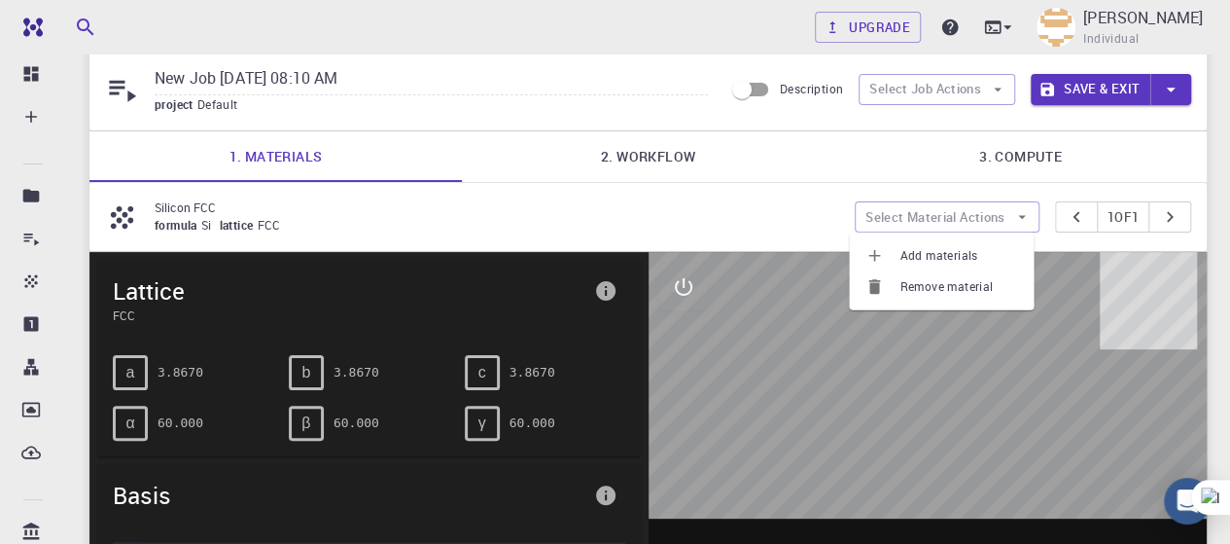
click at [1008, 153] on link "3. Compute" at bounding box center [1020, 156] width 372 height 51
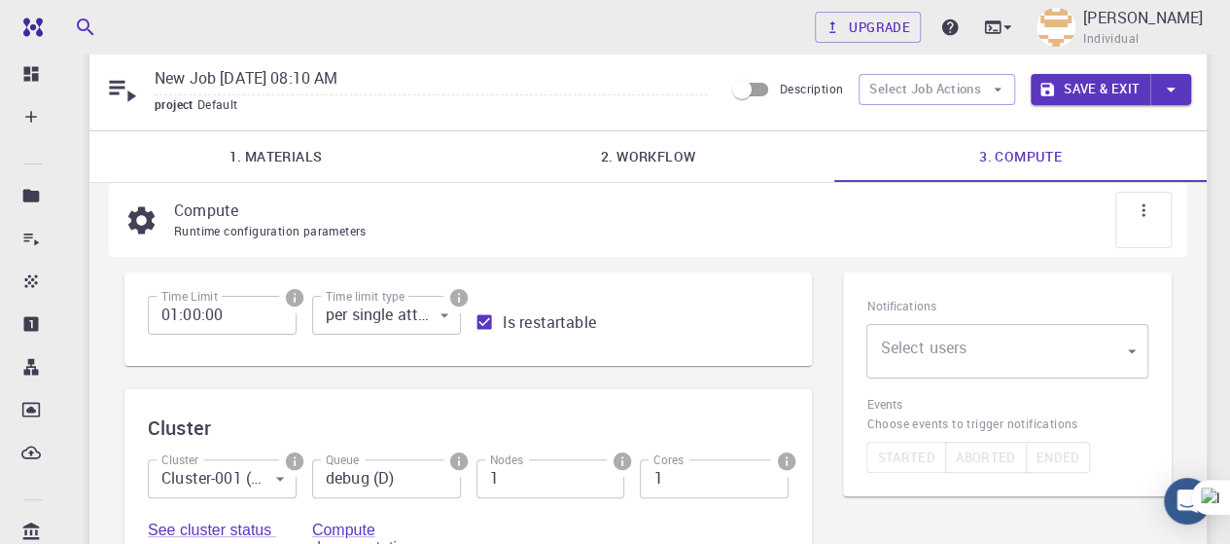
click at [664, 162] on link "2. Workflow" at bounding box center [648, 156] width 372 height 51
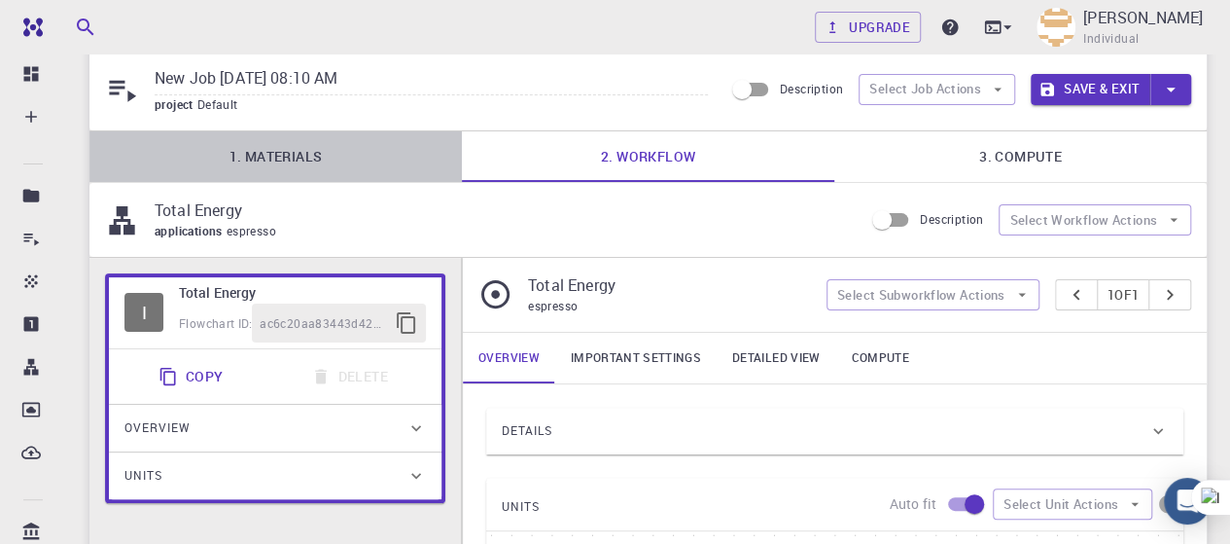
click at [380, 146] on link "1. Materials" at bounding box center [275, 156] width 372 height 51
